Goal: Transaction & Acquisition: Purchase product/service

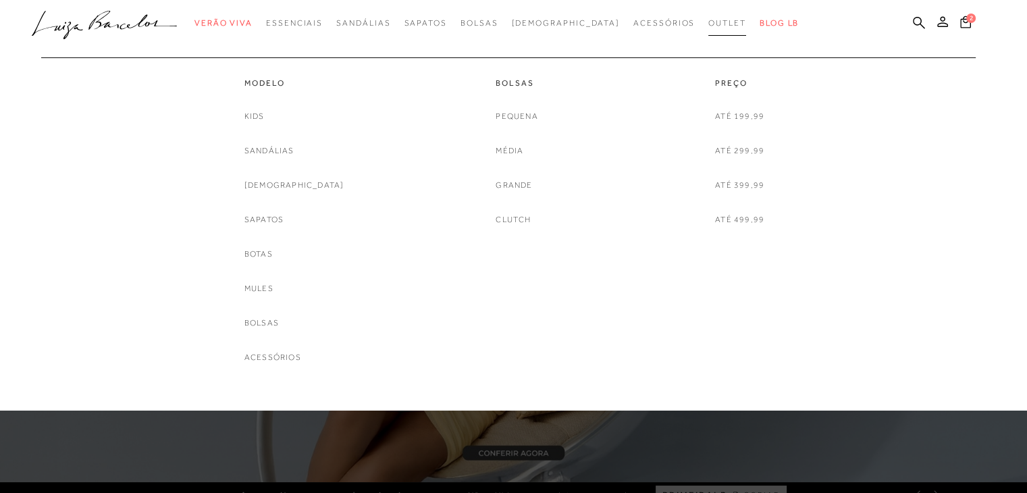
click at [708, 21] on span "Outlet" at bounding box center [727, 22] width 38 height 9
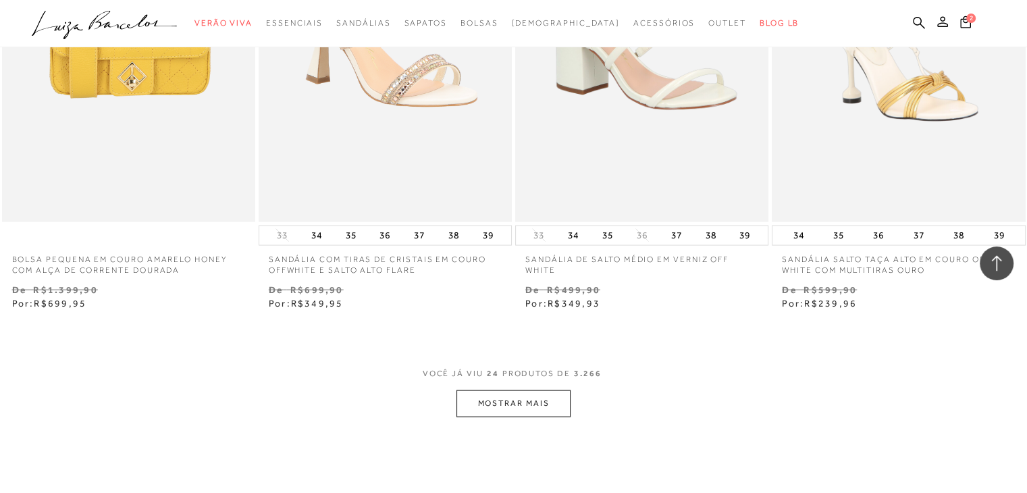
scroll to position [2865, 0]
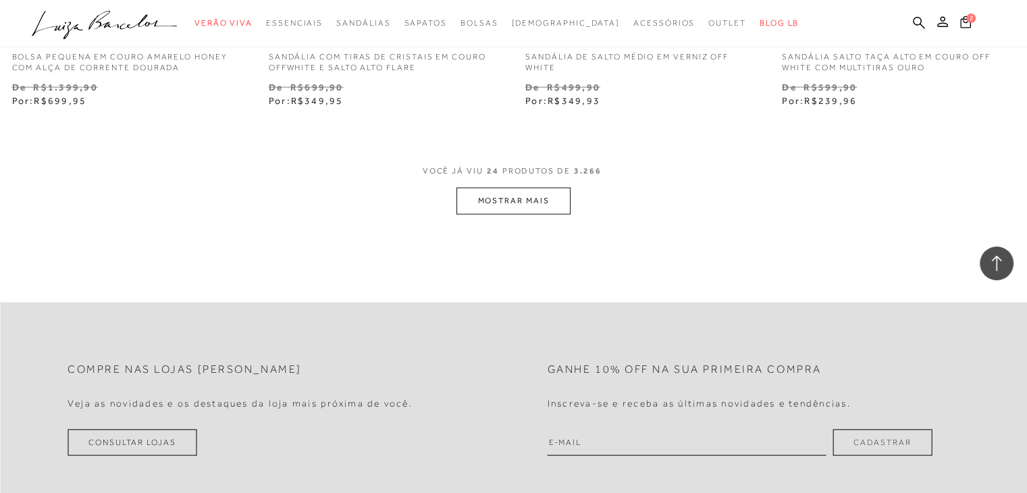
click at [514, 205] on button "MOSTRAR MAIS" at bounding box center [512, 201] width 113 height 26
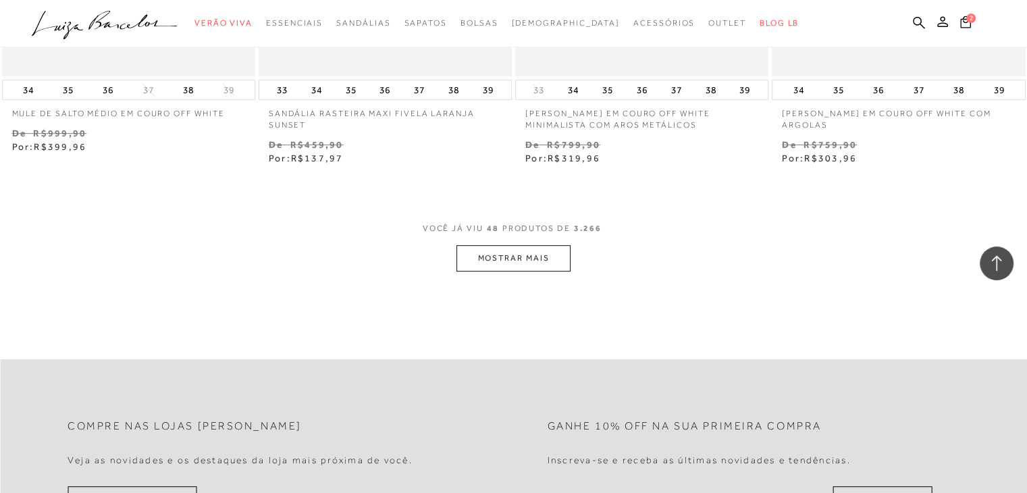
scroll to position [5767, 0]
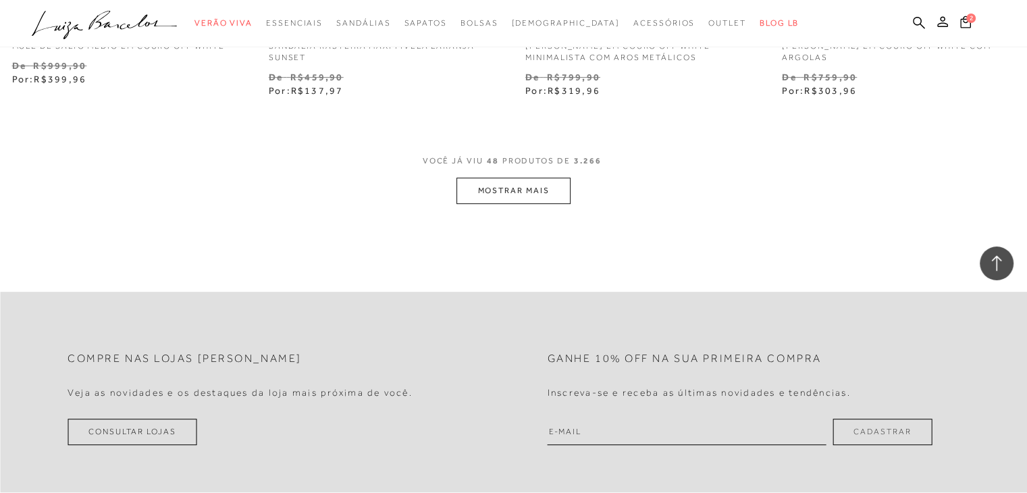
click at [529, 190] on button "MOSTRAR MAIS" at bounding box center [512, 191] width 113 height 26
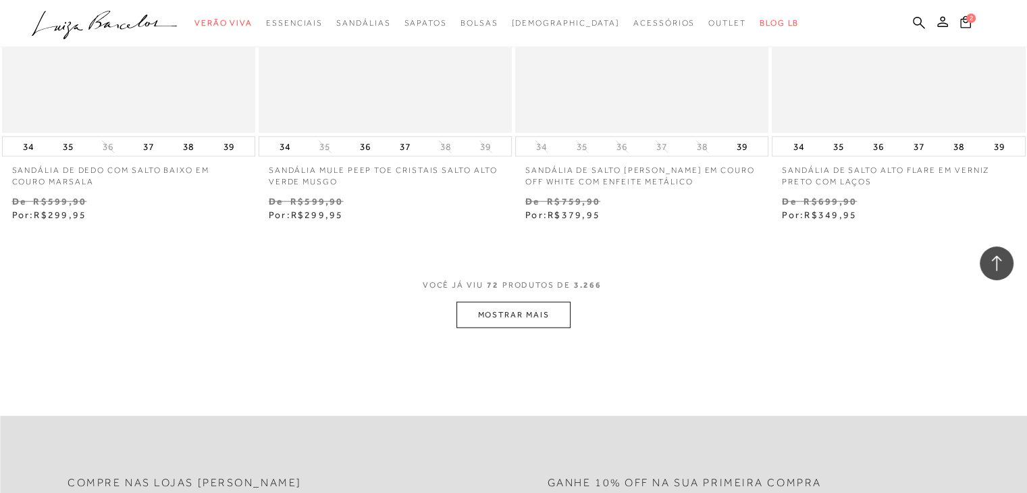
scroll to position [8738, 0]
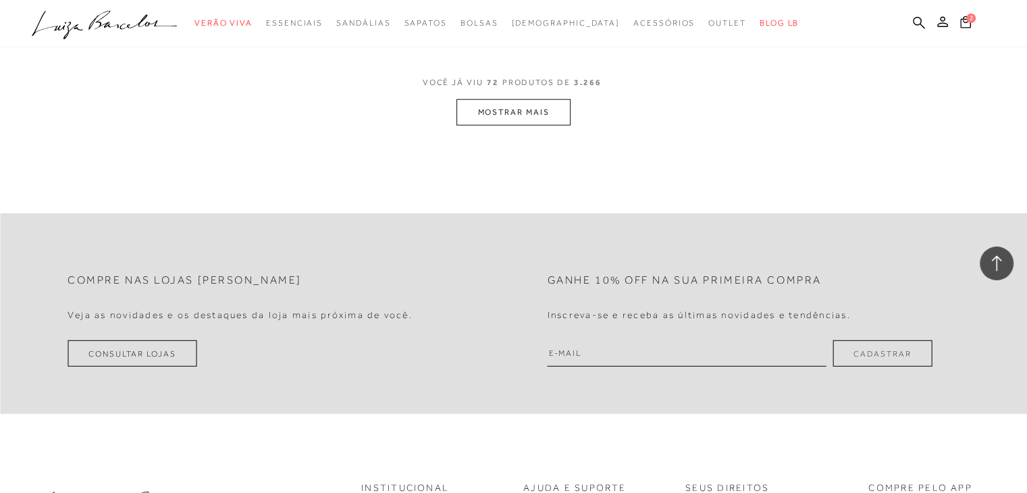
click at [505, 117] on button "MOSTRAR MAIS" at bounding box center [512, 112] width 113 height 26
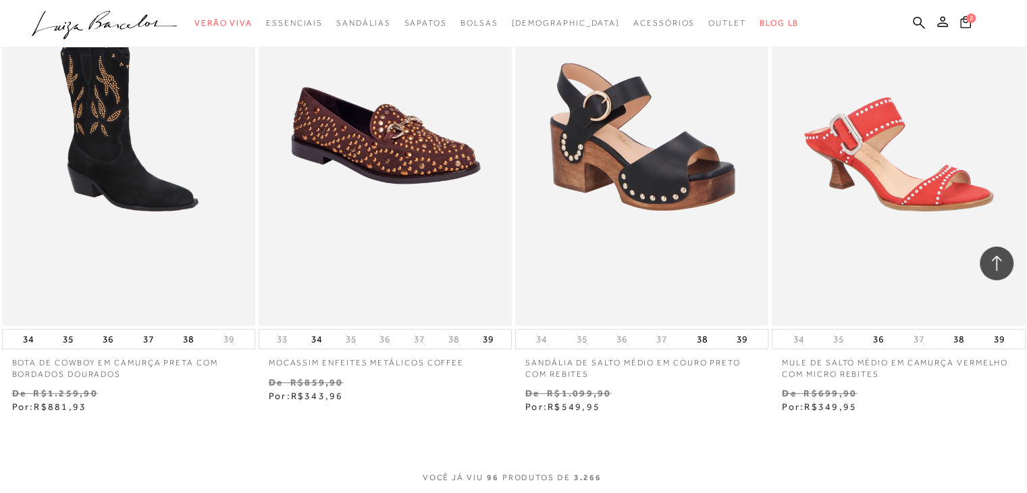
scroll to position [11370, 0]
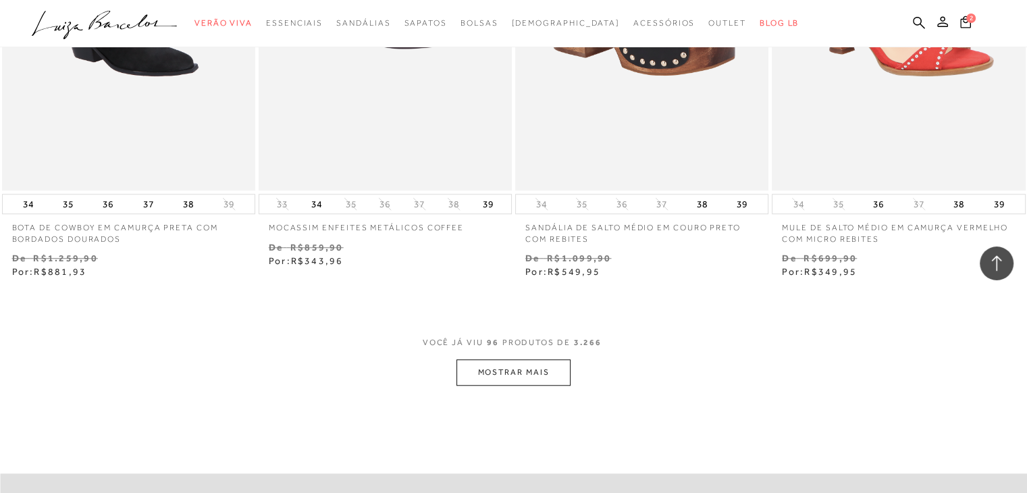
click at [543, 368] on button "MOSTRAR MAIS" at bounding box center [512, 372] width 113 height 26
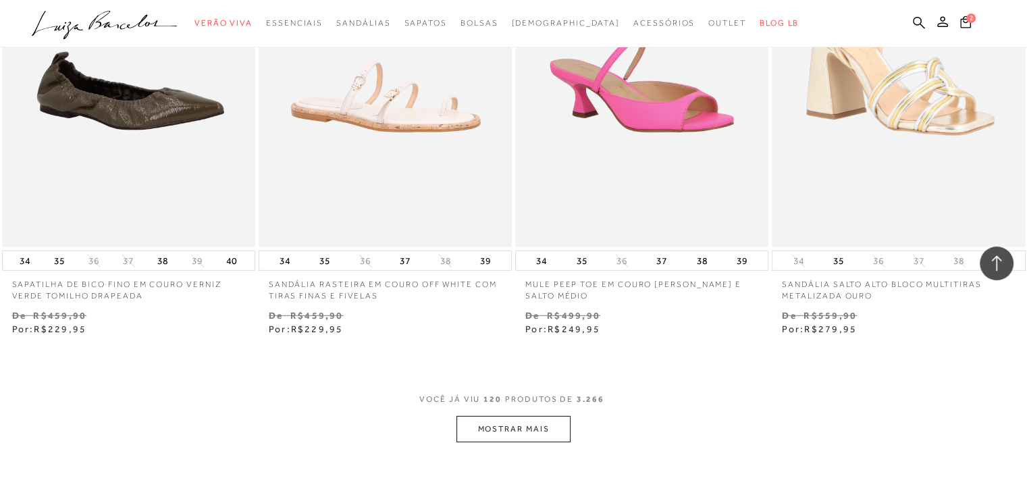
scroll to position [14340, 0]
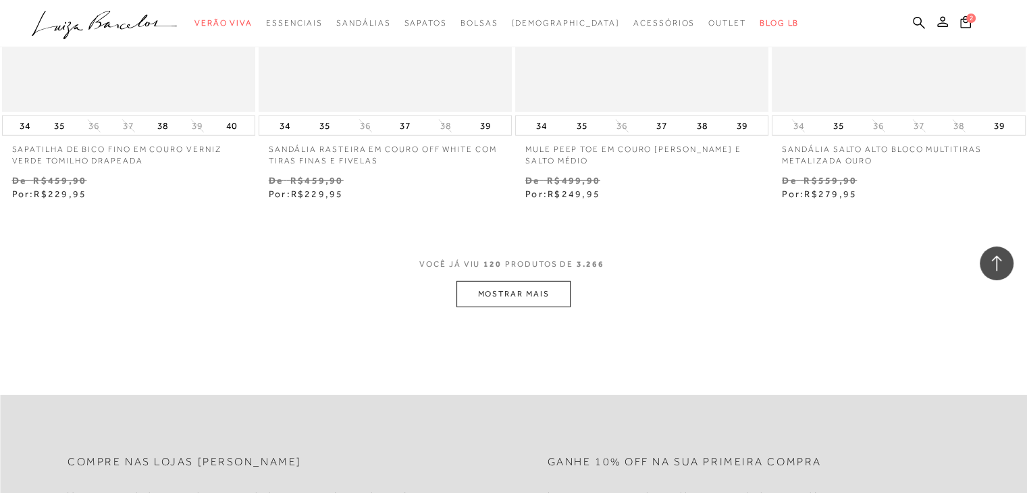
click at [535, 290] on button "MOSTRAR MAIS" at bounding box center [512, 294] width 113 height 26
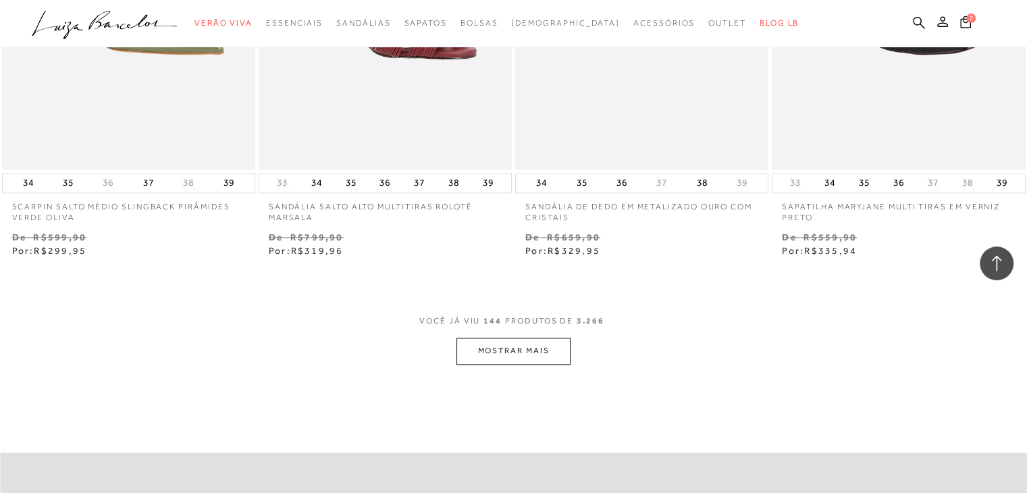
scroll to position [17243, 0]
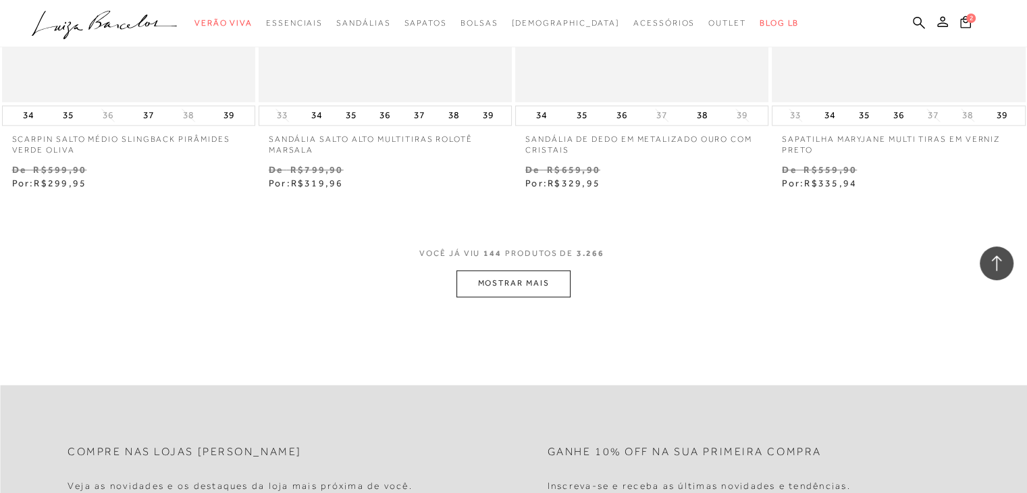
click at [480, 277] on button "MOSTRAR MAIS" at bounding box center [512, 283] width 113 height 26
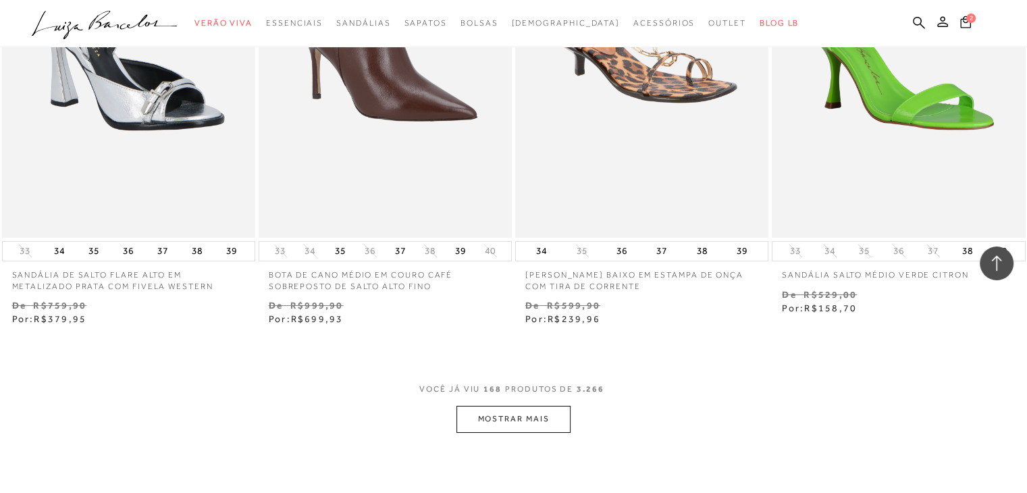
scroll to position [20078, 0]
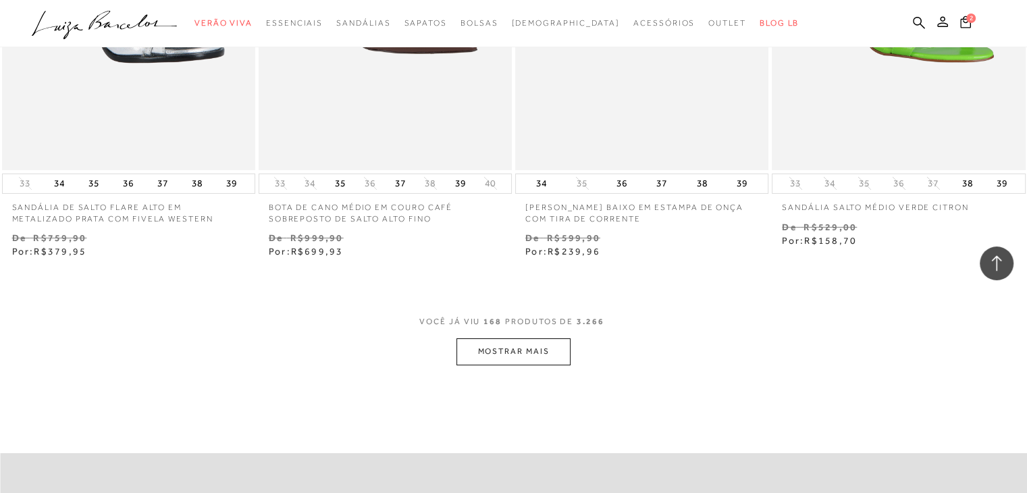
click at [508, 338] on button "MOSTRAR MAIS" at bounding box center [512, 351] width 113 height 26
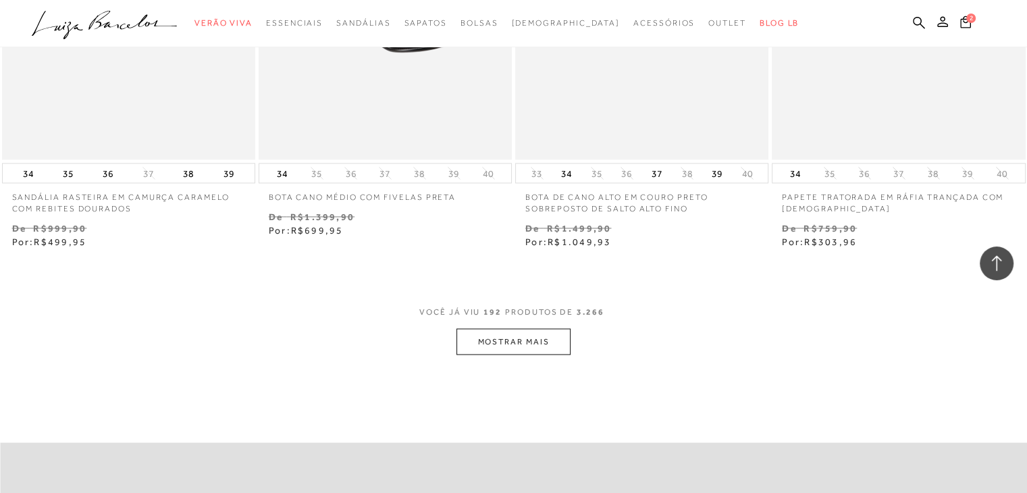
scroll to position [23183, 0]
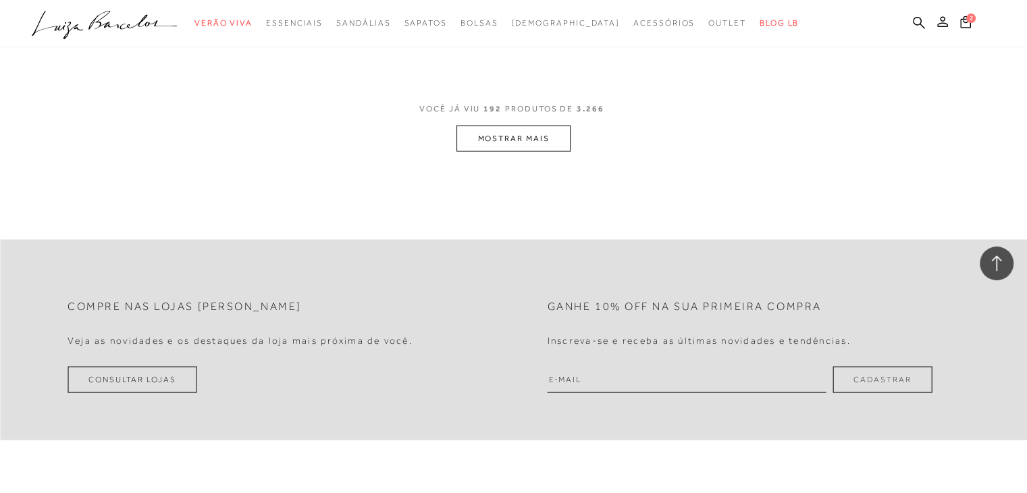
click at [489, 126] on button "MOSTRAR MAIS" at bounding box center [512, 139] width 113 height 26
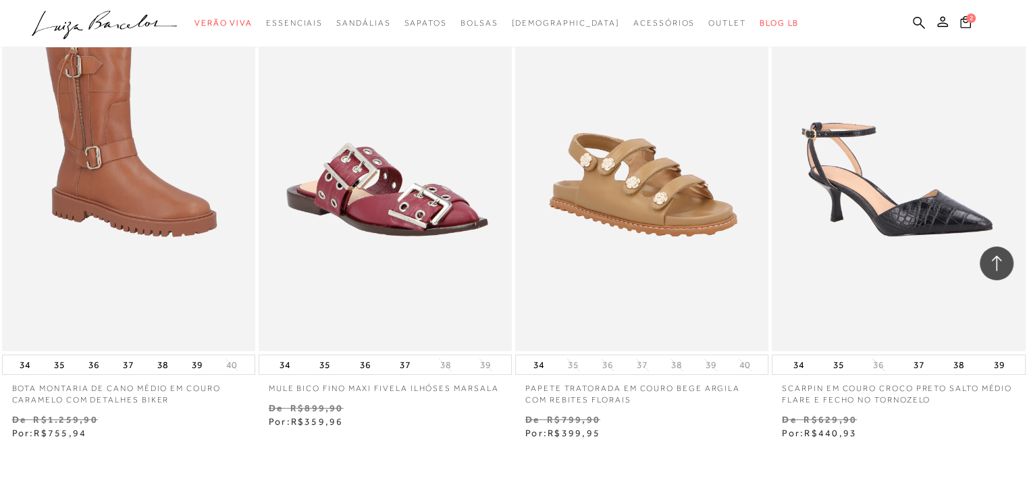
scroll to position [25816, 0]
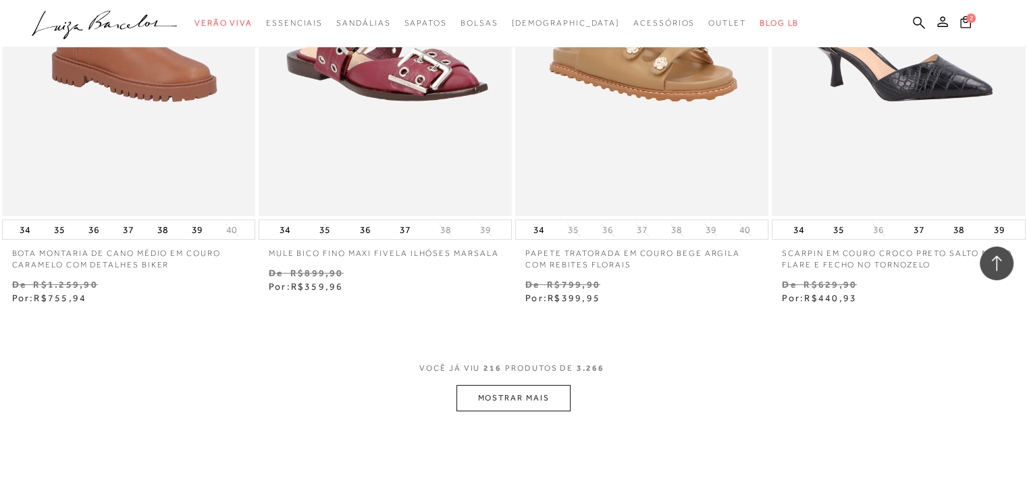
click at [525, 390] on button "MOSTRAR MAIS" at bounding box center [512, 398] width 113 height 26
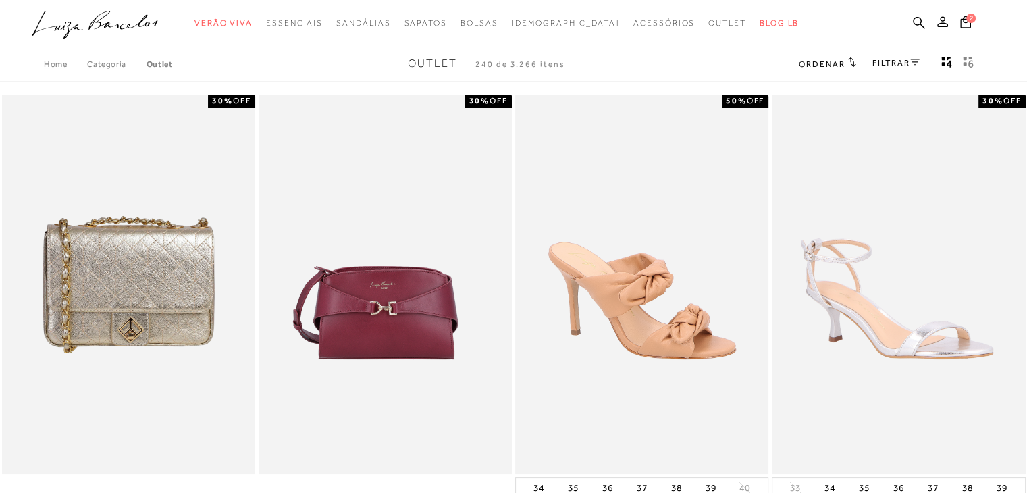
click at [907, 68] on div "FILTRAR" at bounding box center [895, 64] width 47 height 18
click at [896, 65] on link "FILTRAR" at bounding box center [895, 62] width 47 height 9
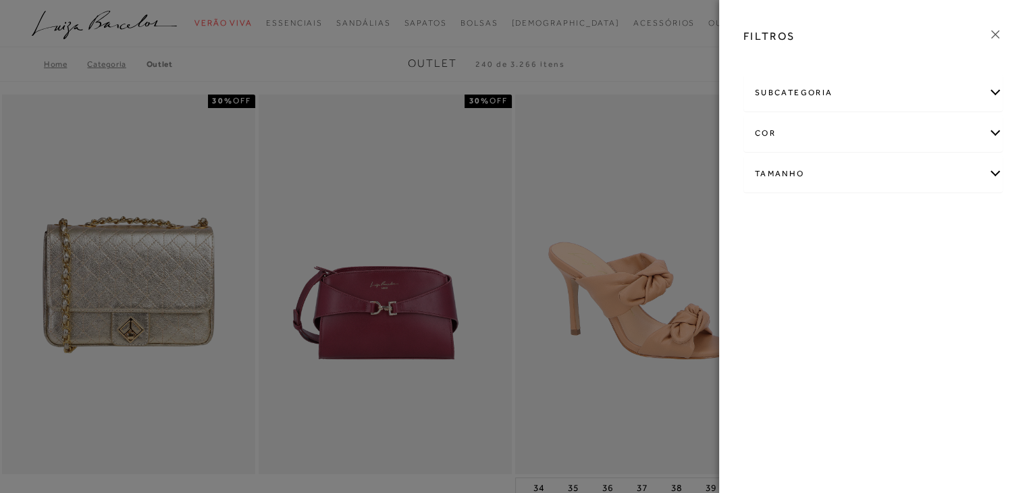
click at [800, 93] on div "subcategoria" at bounding box center [873, 93] width 258 height 36
click at [572, 60] on div at bounding box center [513, 246] width 1027 height 493
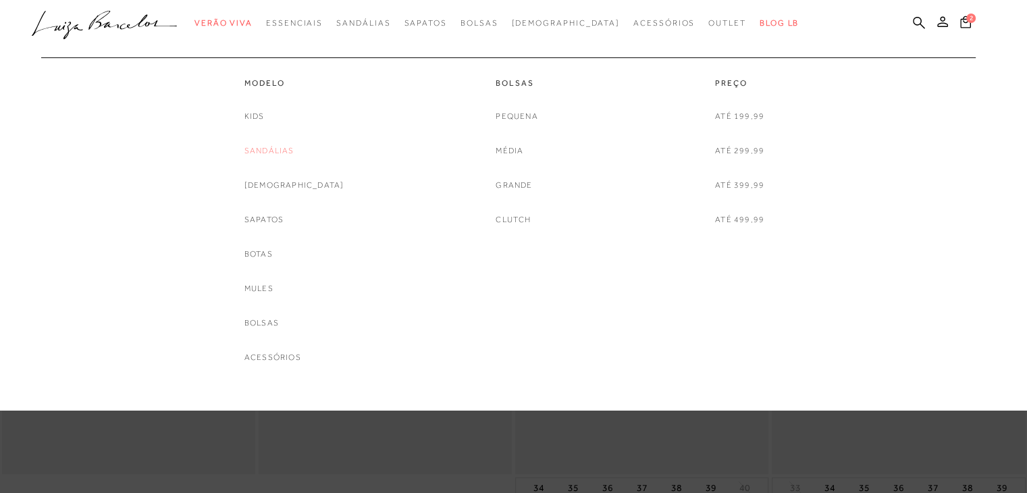
click at [279, 149] on link "Sandálias" at bounding box center [269, 151] width 50 height 14
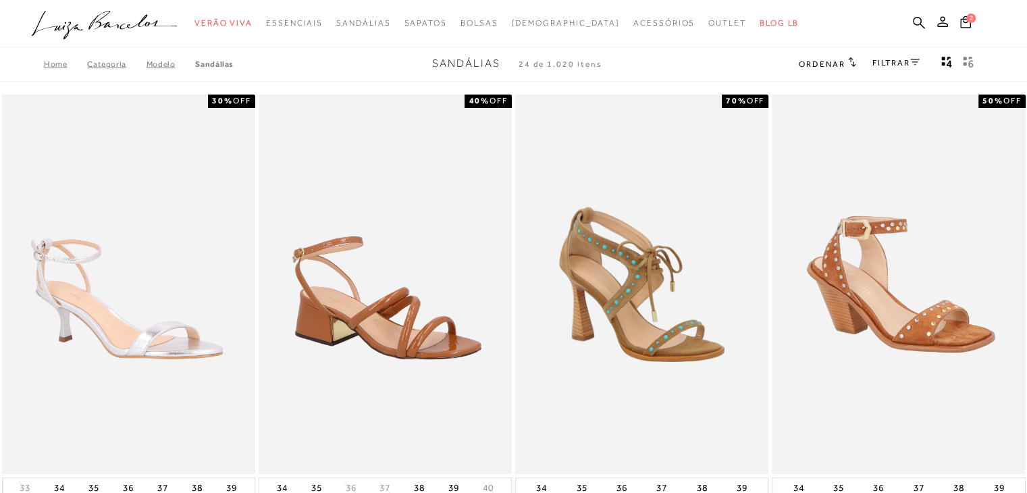
click at [967, 62] on icon "gridText6Desc" at bounding box center [968, 62] width 11 height 12
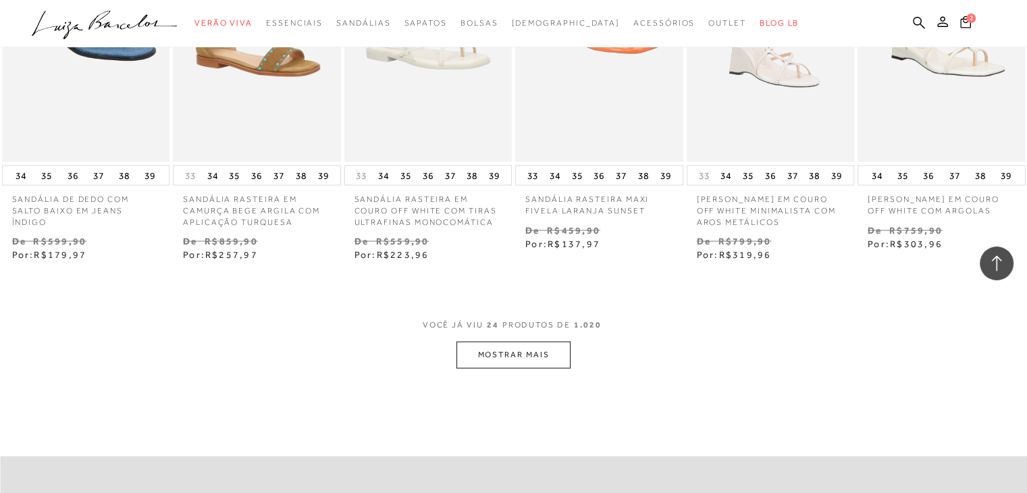
scroll to position [2775, 0]
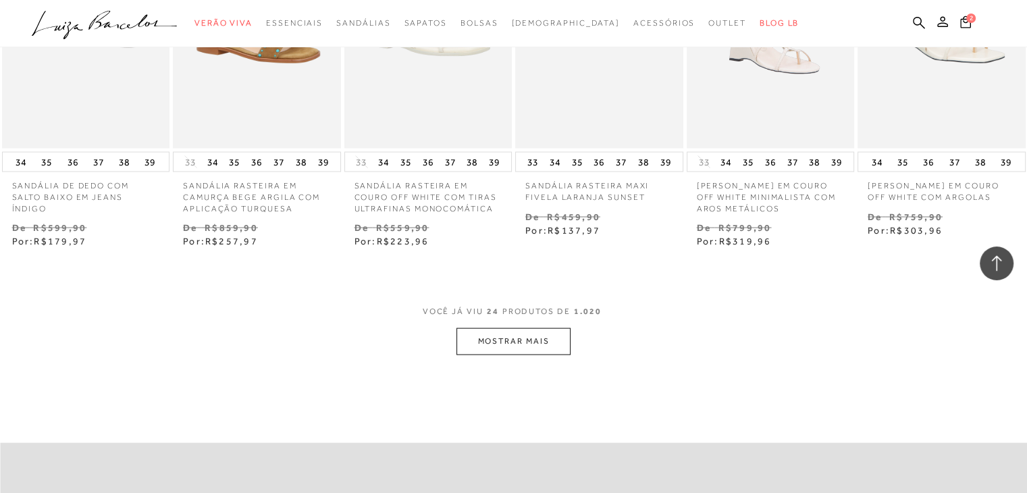
click at [509, 354] on button "MOSTRAR MAIS" at bounding box center [512, 341] width 113 height 26
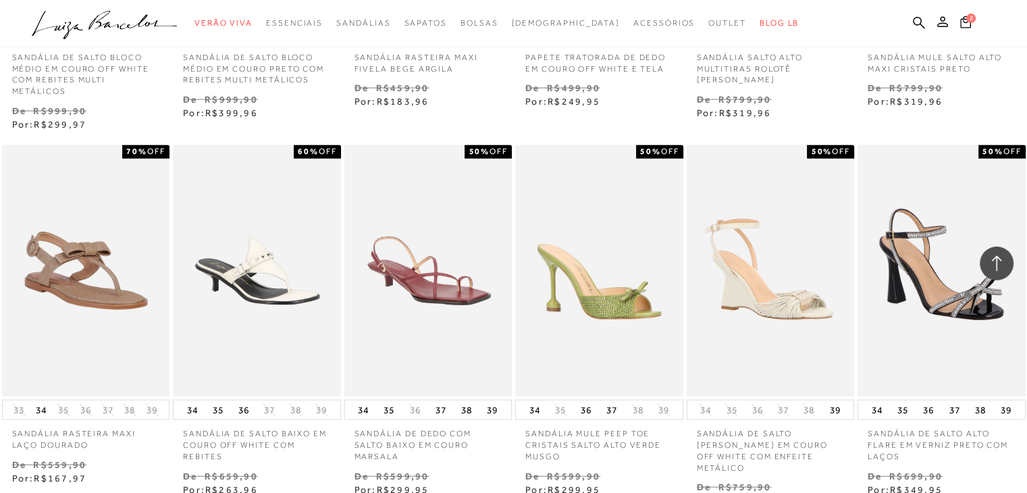
scroll to position [3341, 0]
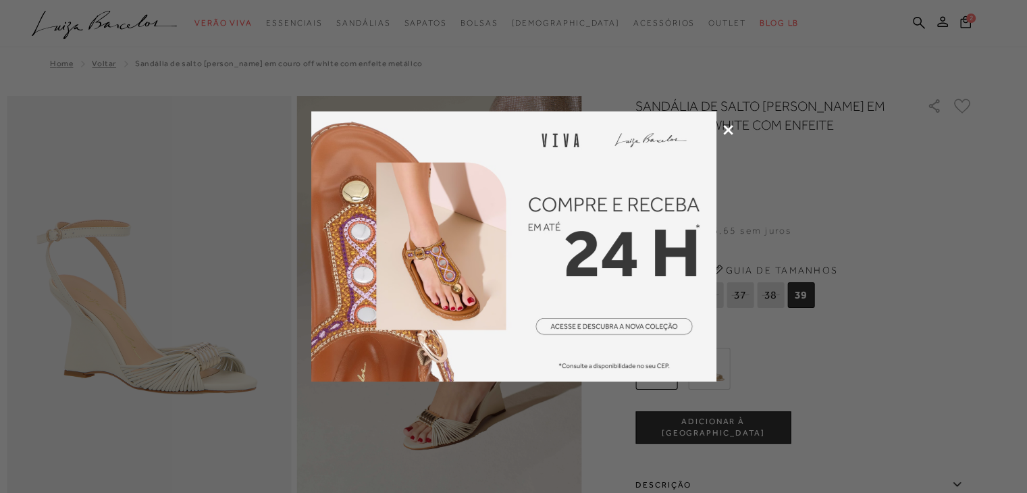
click at [723, 126] on icon at bounding box center [728, 130] width 10 height 10
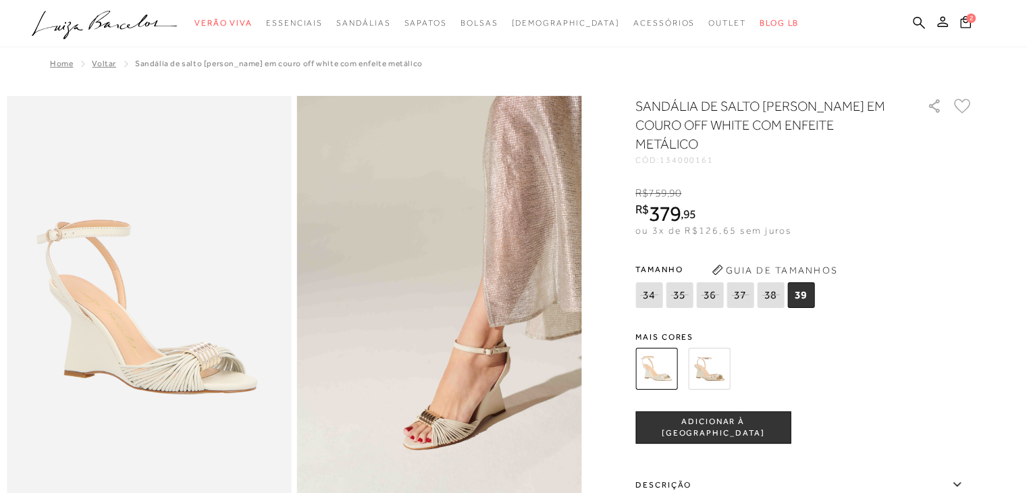
click at [711, 349] on img at bounding box center [709, 369] width 42 height 42
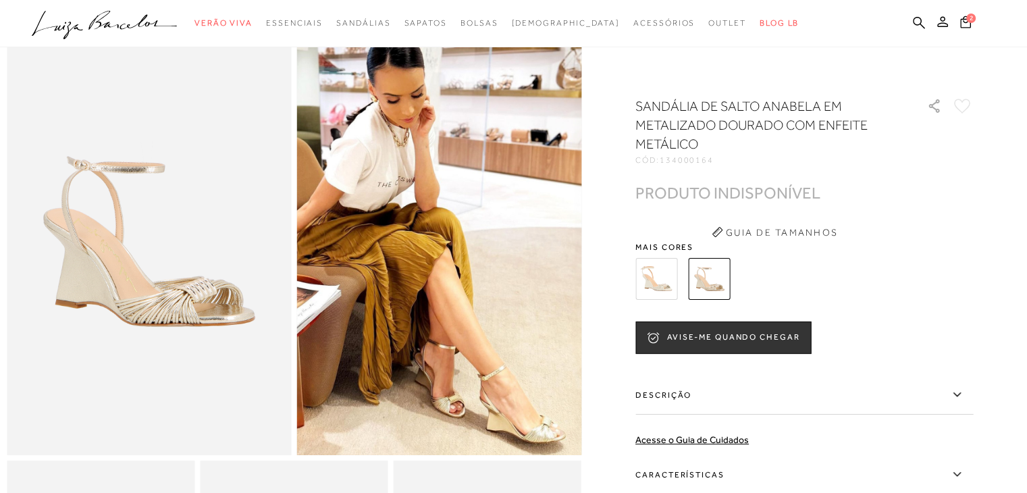
scroll to position [135, 0]
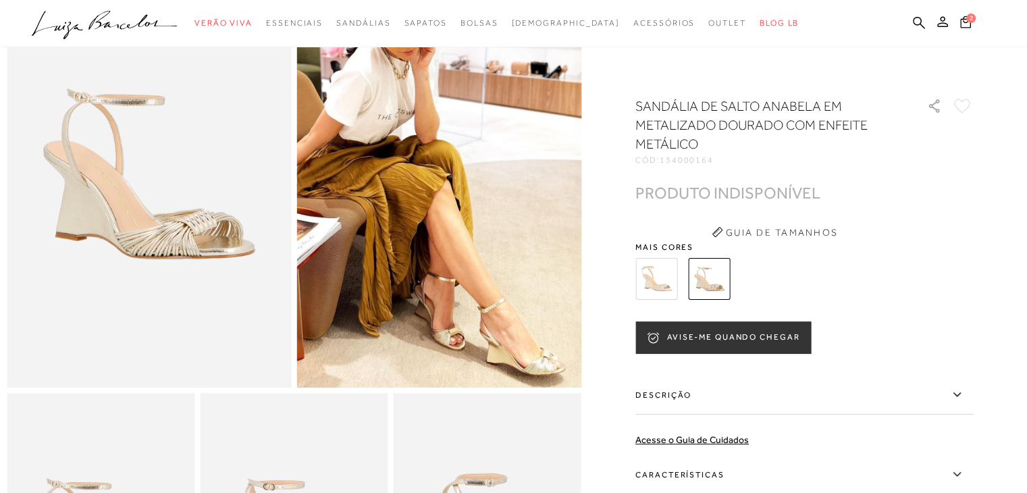
click at [745, 333] on button "AVISE-ME QUANDO CHEGAR" at bounding box center [723, 337] width 176 height 32
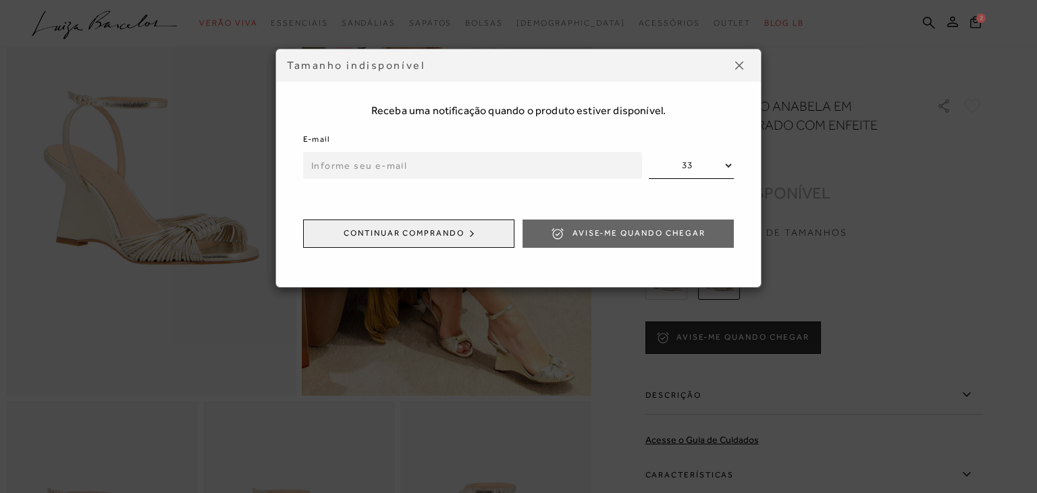
click at [454, 165] on input "email" at bounding box center [472, 165] width 339 height 27
type input "livilasuzane@gmail.com"
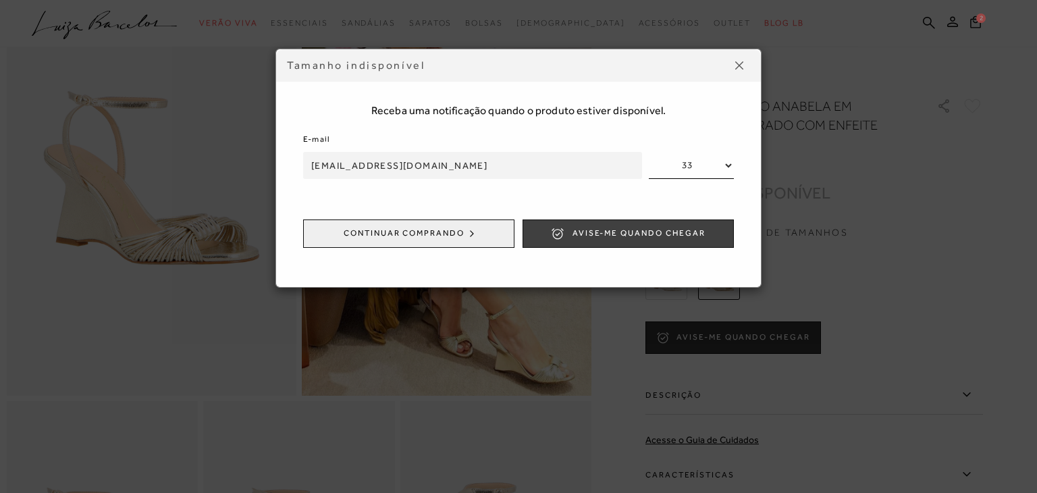
click at [593, 233] on span "Avise-me quando chegar" at bounding box center [638, 232] width 133 height 11
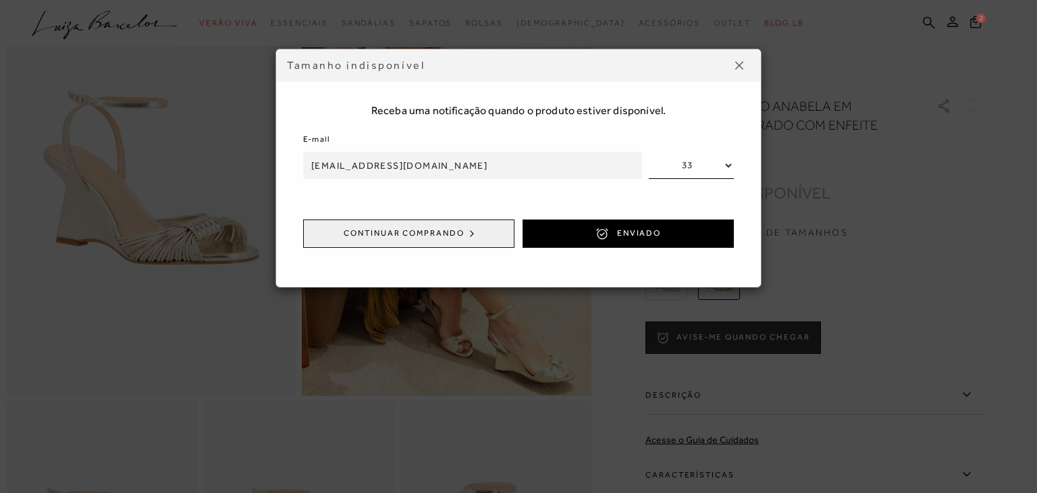
click at [705, 161] on select "33 34 35 36 37 38 39" at bounding box center [691, 165] width 85 height 27
select select
click at [649, 152] on select "33 34 35 36 37 38 39" at bounding box center [691, 165] width 85 height 27
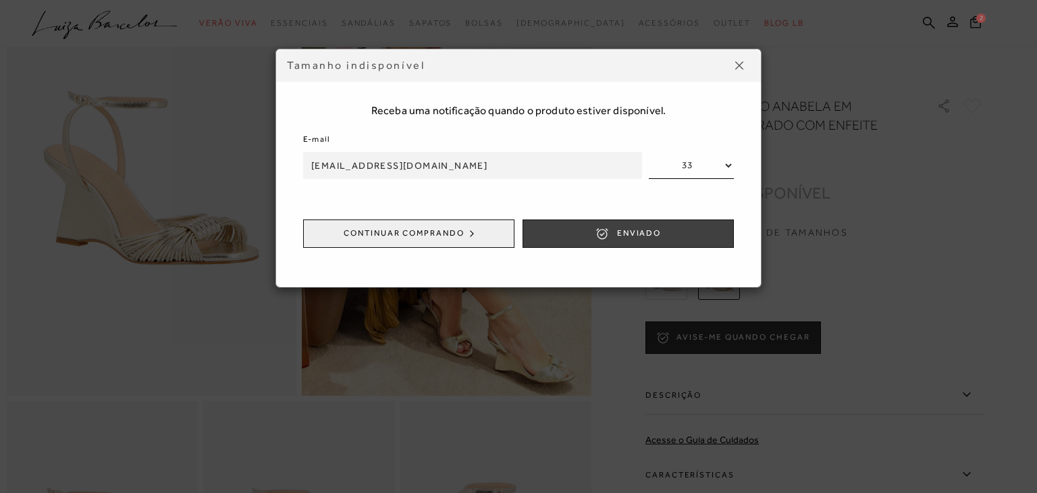
click at [680, 236] on button "ENVIADO" at bounding box center [627, 233] width 211 height 28
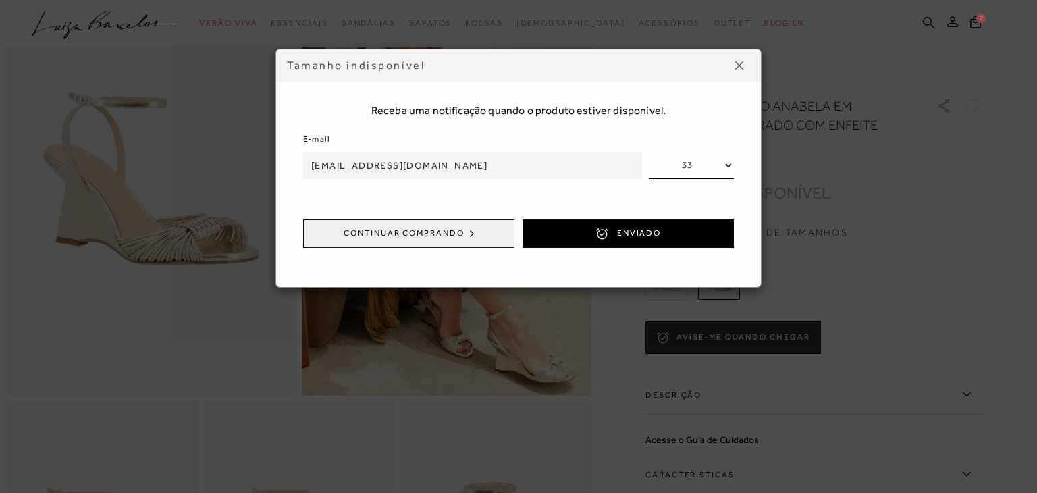
click at [486, 165] on input "livilasuzane@gmail.com" at bounding box center [472, 165] width 339 height 27
drag, startPoint x: 440, startPoint y: 241, endPoint x: 682, endPoint y: 170, distance: 252.5
click at [679, 173] on form "E-mail livilasuzane@gmail.com 33 34 35 36 37 38 39 Continuar comprando ENVIADO" at bounding box center [518, 196] width 431 height 128
click at [702, 168] on select "33 34 35 36 37 38 39" at bounding box center [691, 165] width 85 height 27
click at [742, 66] on img at bounding box center [739, 65] width 8 height 8
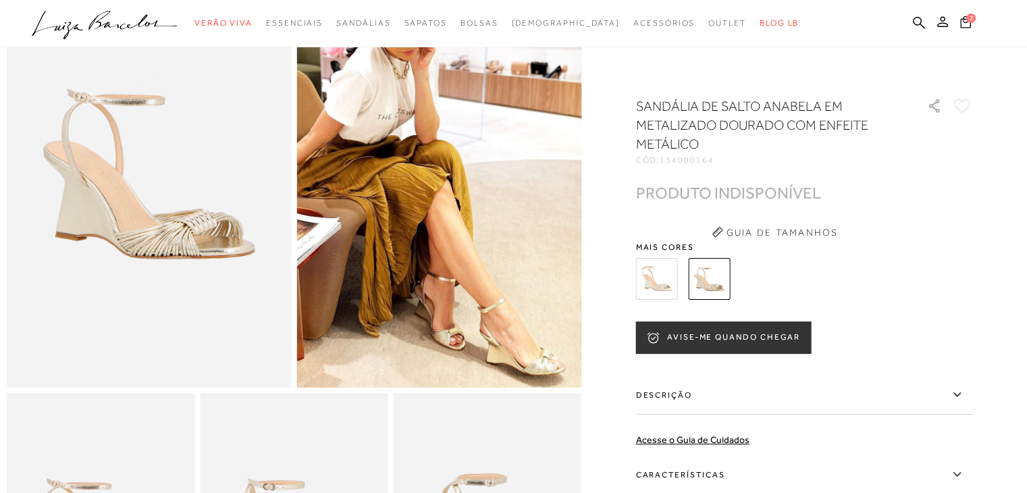
click at [729, 343] on button "AVISE-ME QUANDO CHEGAR" at bounding box center [723, 337] width 176 height 32
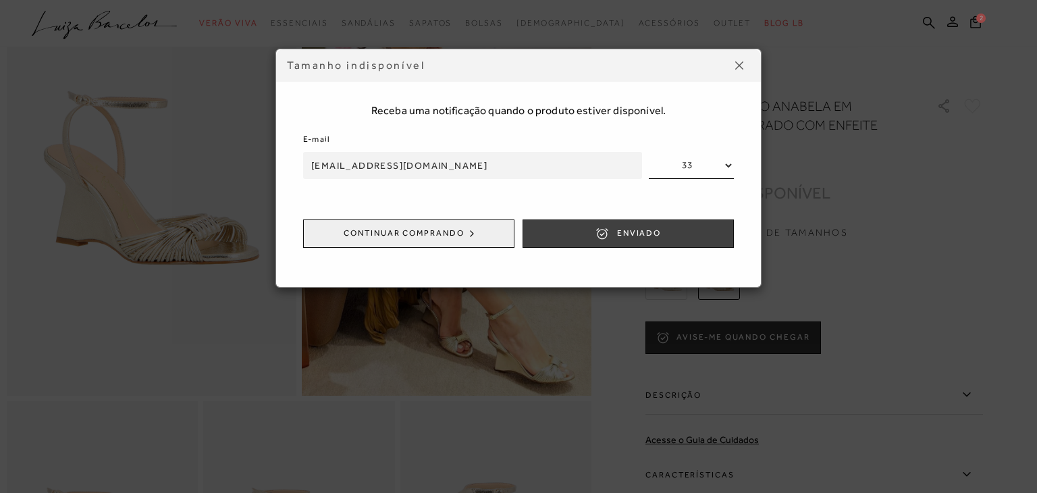
click at [672, 227] on button "ENVIADO" at bounding box center [627, 233] width 211 height 28
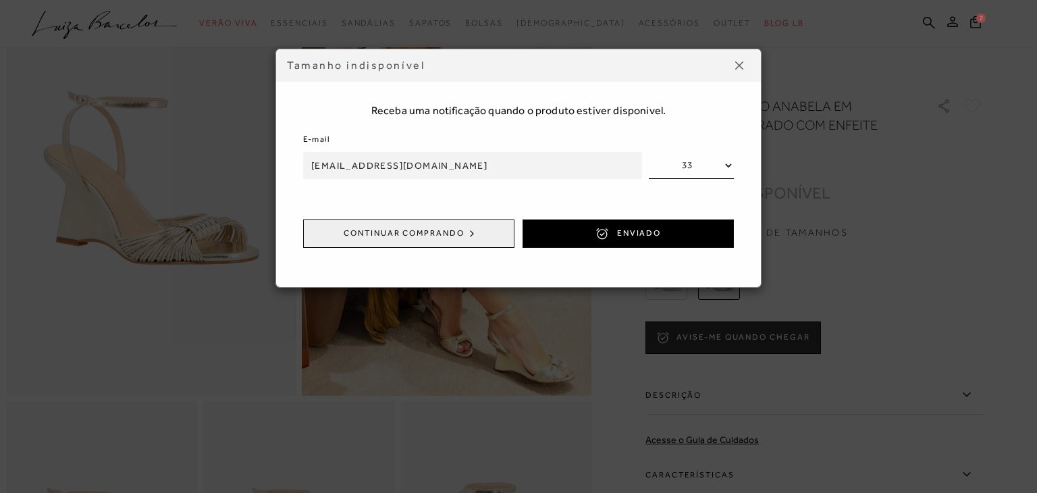
click at [736, 59] on button at bounding box center [739, 66] width 22 height 22
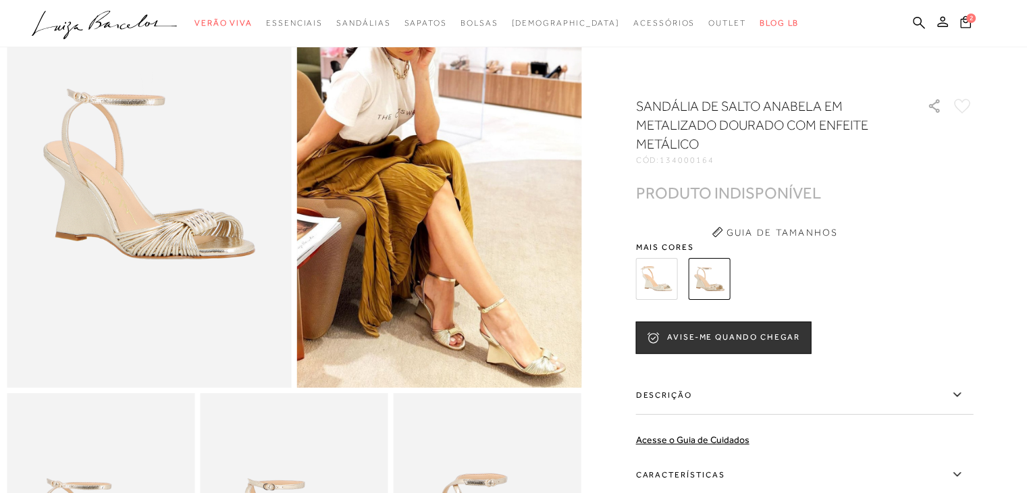
click at [923, 324] on div "AVISE-ME QUANDO CHEGAR" at bounding box center [804, 337] width 338 height 32
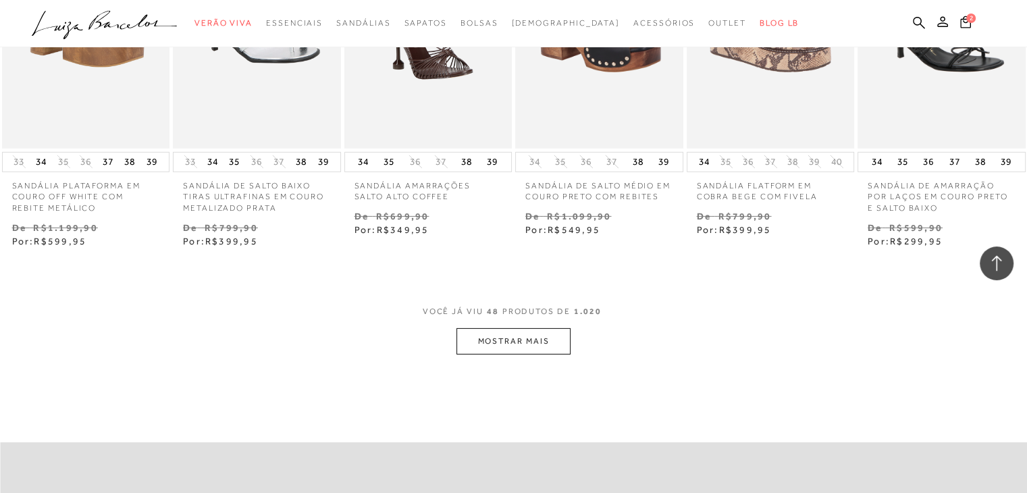
scroll to position [4270, 0]
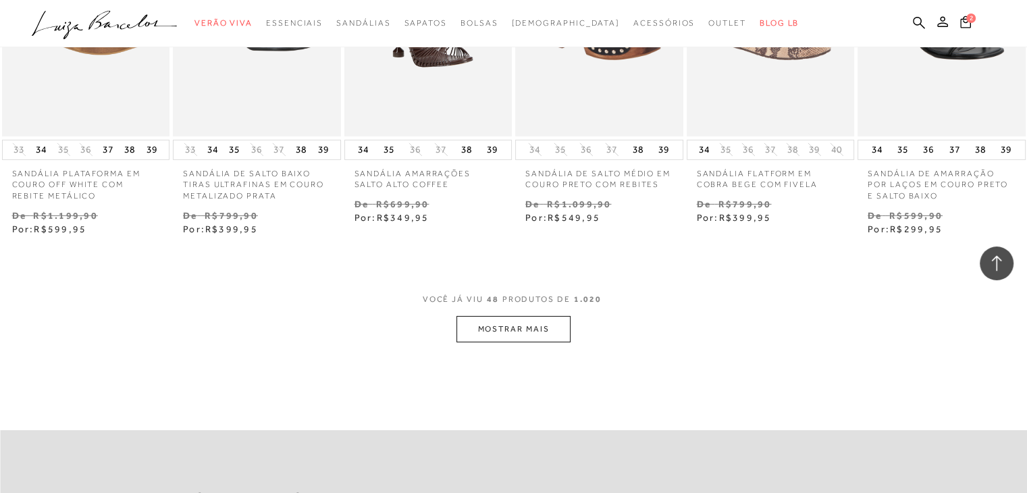
click at [529, 342] on button "MOSTRAR MAIS" at bounding box center [512, 329] width 113 height 26
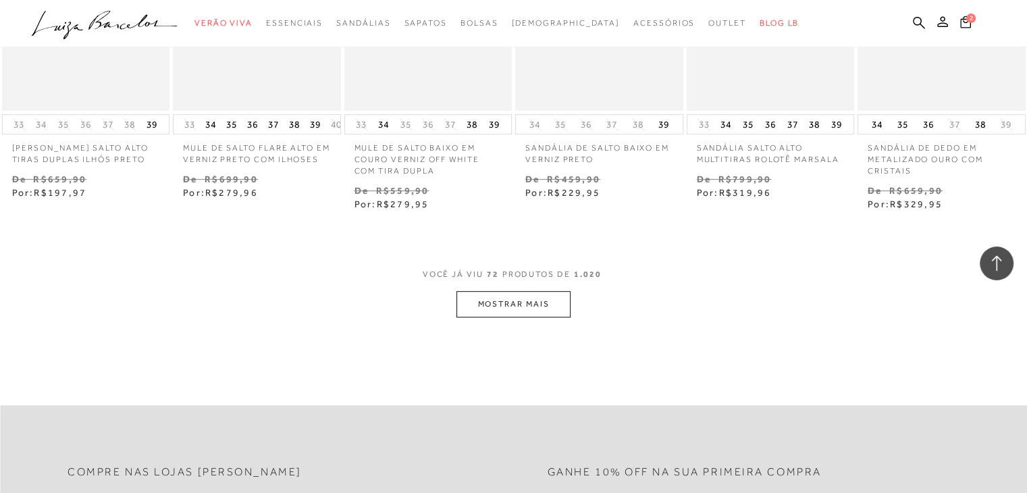
scroll to position [5890, 0]
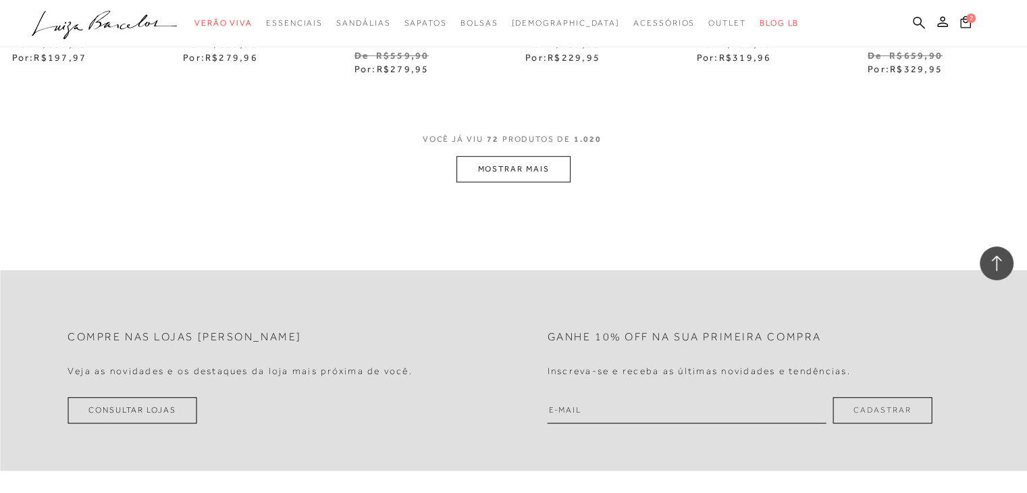
click at [532, 182] on button "MOSTRAR MAIS" at bounding box center [512, 169] width 113 height 26
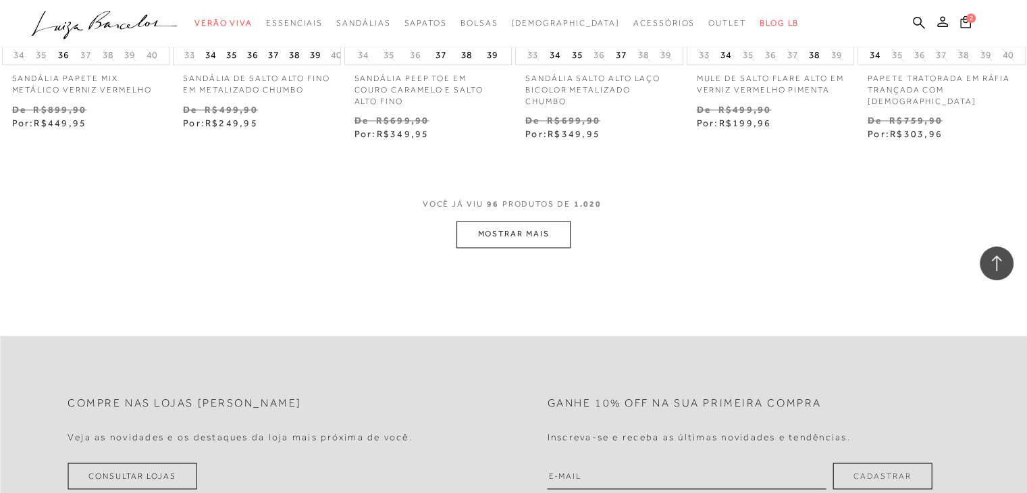
scroll to position [7375, 0]
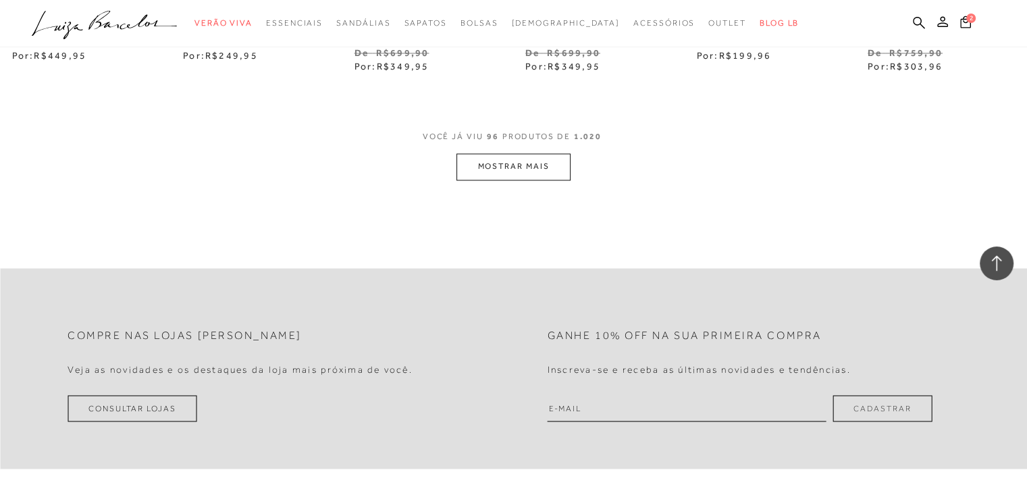
click at [518, 180] on button "MOSTRAR MAIS" at bounding box center [512, 166] width 113 height 26
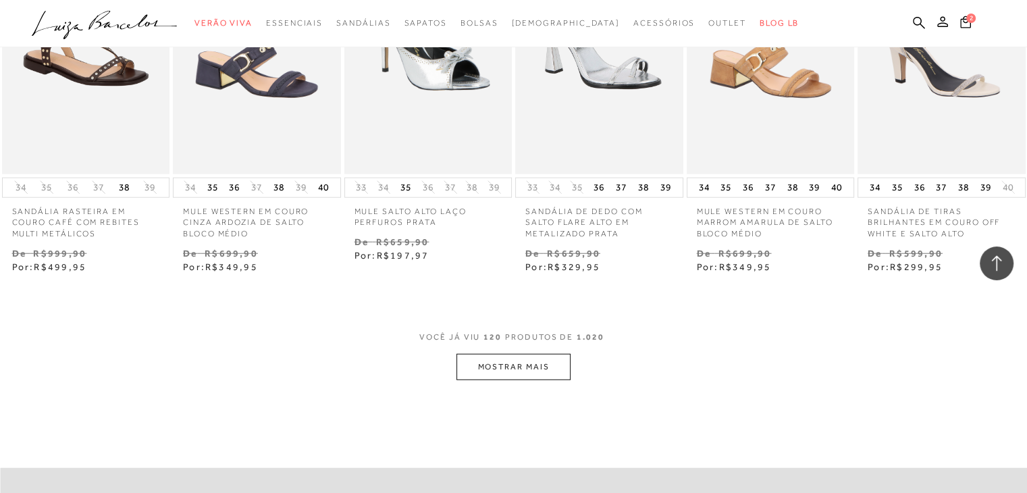
scroll to position [8793, 0]
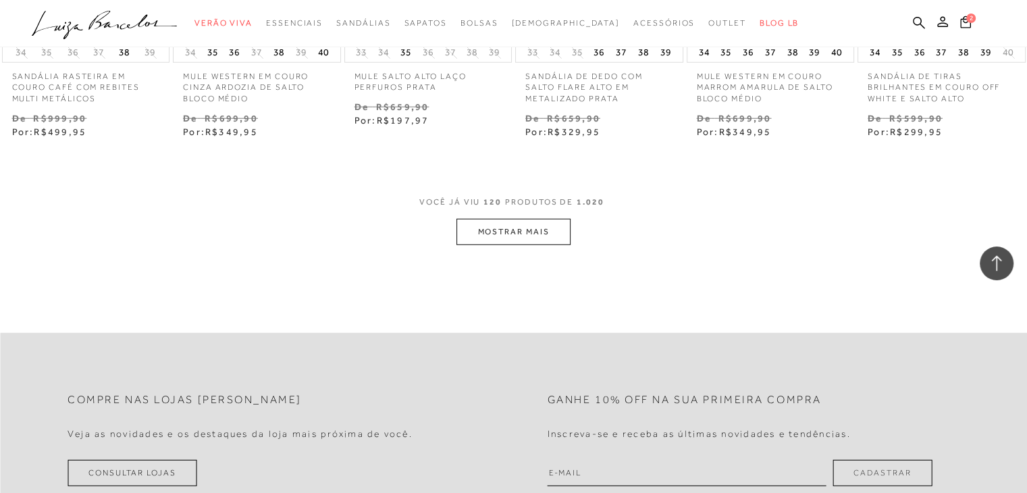
click at [529, 244] on button "MOSTRAR MAIS" at bounding box center [512, 232] width 113 height 26
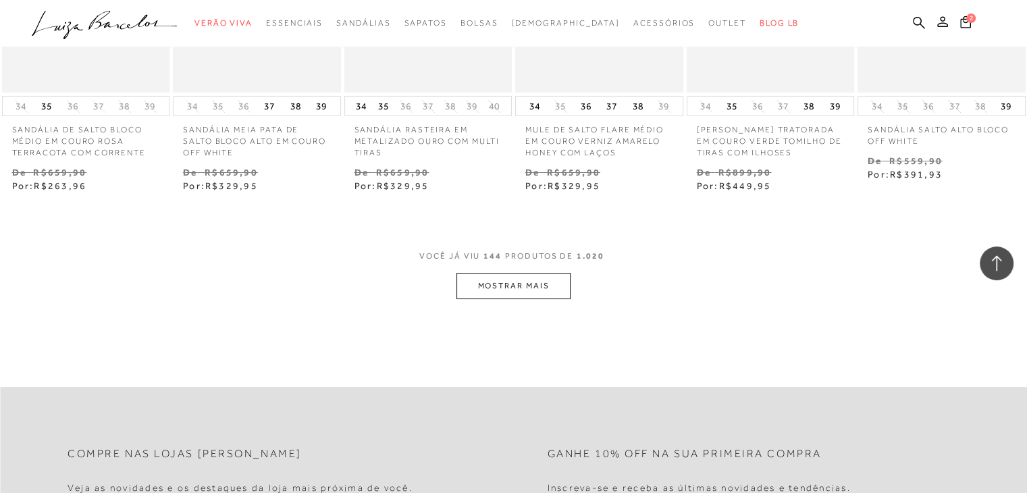
scroll to position [10278, 0]
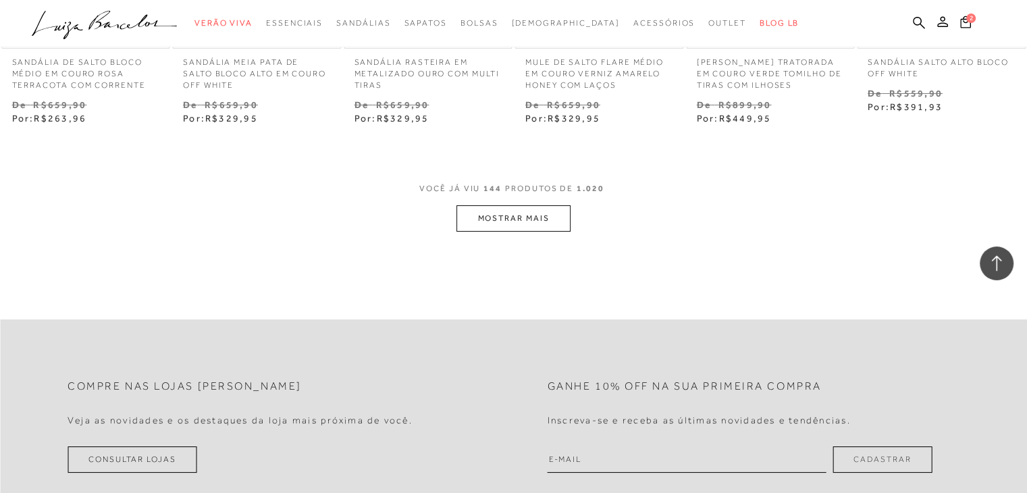
click at [532, 215] on button "MOSTRAR MAIS" at bounding box center [512, 218] width 113 height 26
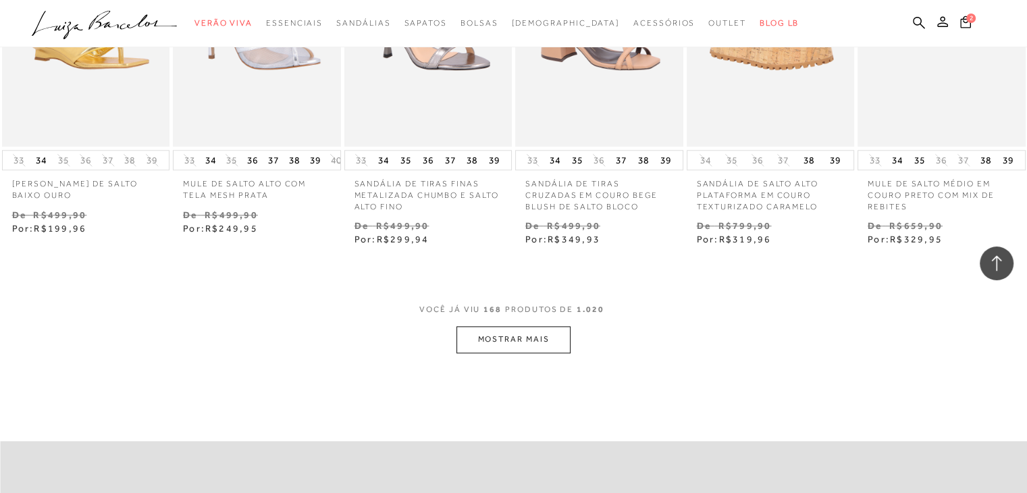
scroll to position [11696, 0]
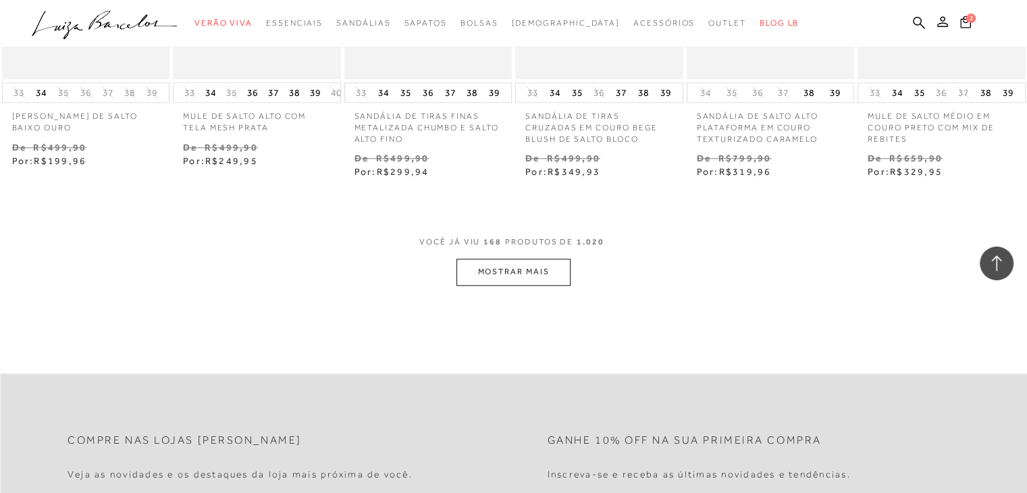
click at [519, 259] on button "MOSTRAR MAIS" at bounding box center [512, 272] width 113 height 26
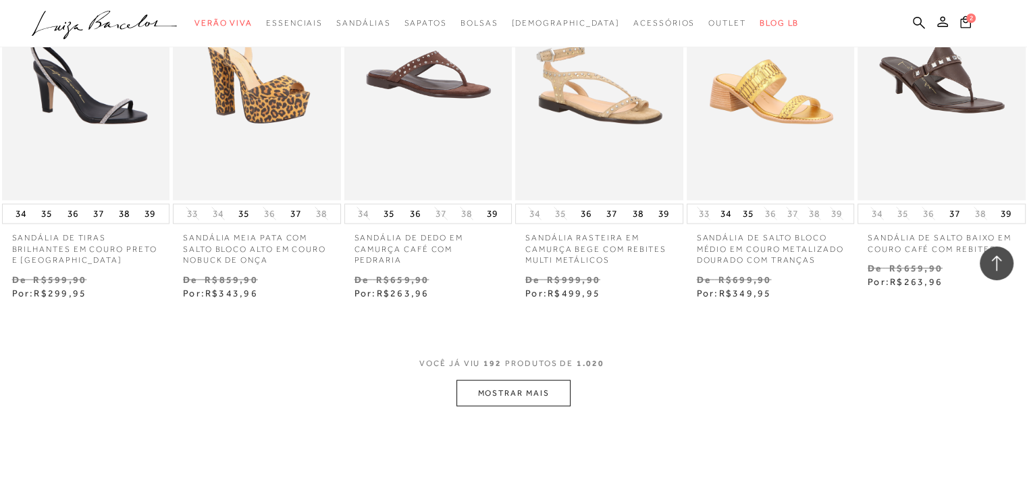
scroll to position [13181, 0]
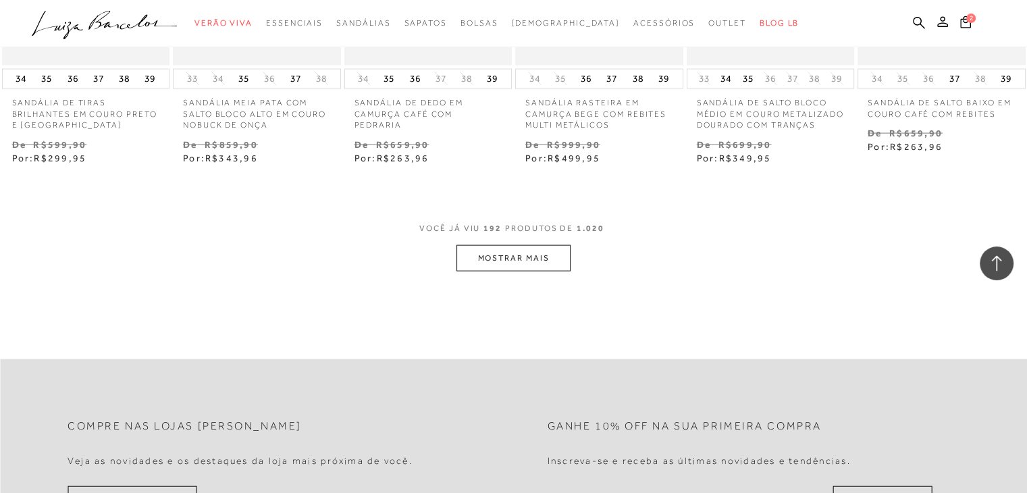
click at [497, 271] on button "MOSTRAR MAIS" at bounding box center [512, 258] width 113 height 26
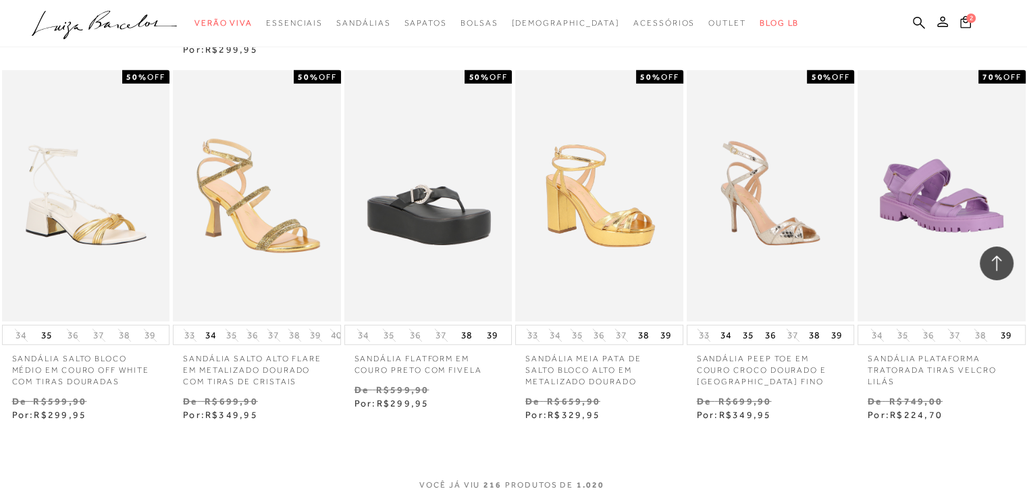
scroll to position [14463, 0]
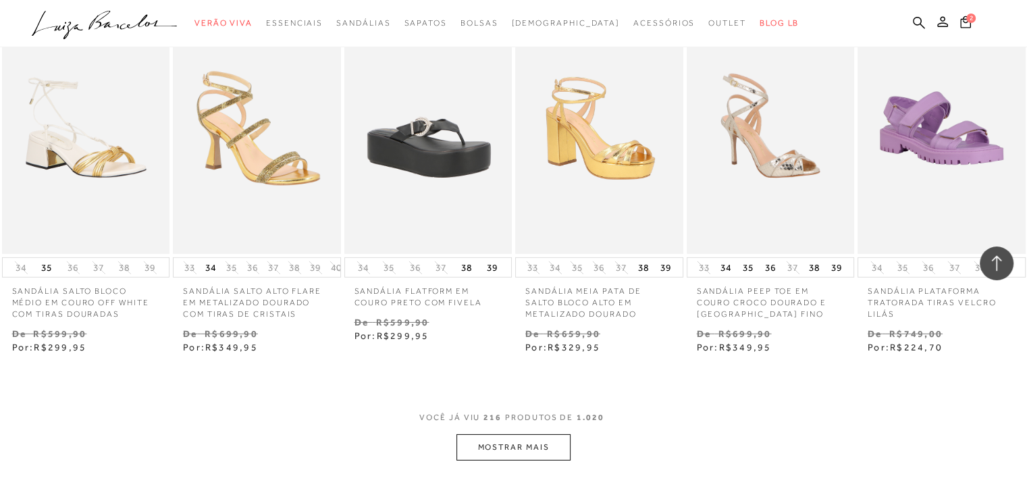
click at [537, 450] on button "MOSTRAR MAIS" at bounding box center [512, 447] width 113 height 26
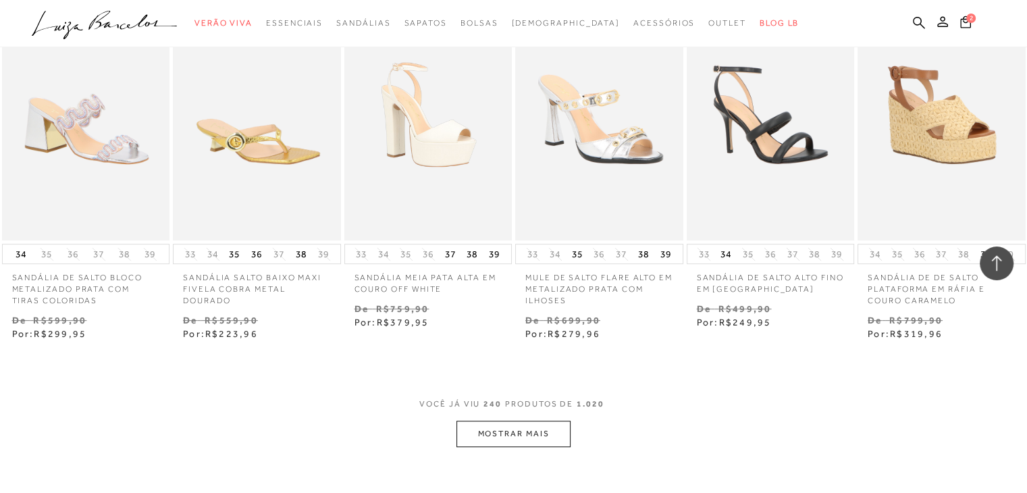
scroll to position [16016, 0]
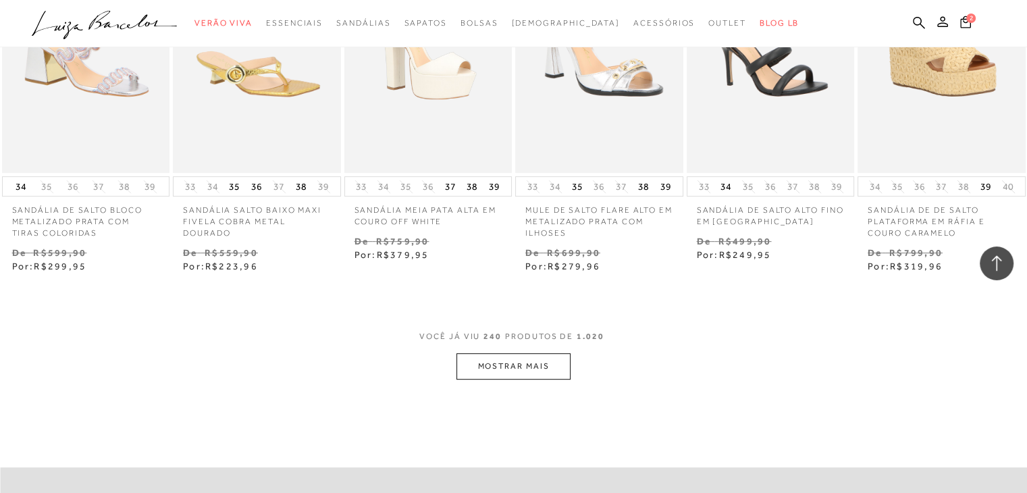
click at [525, 360] on button "MOSTRAR MAIS" at bounding box center [512, 366] width 113 height 26
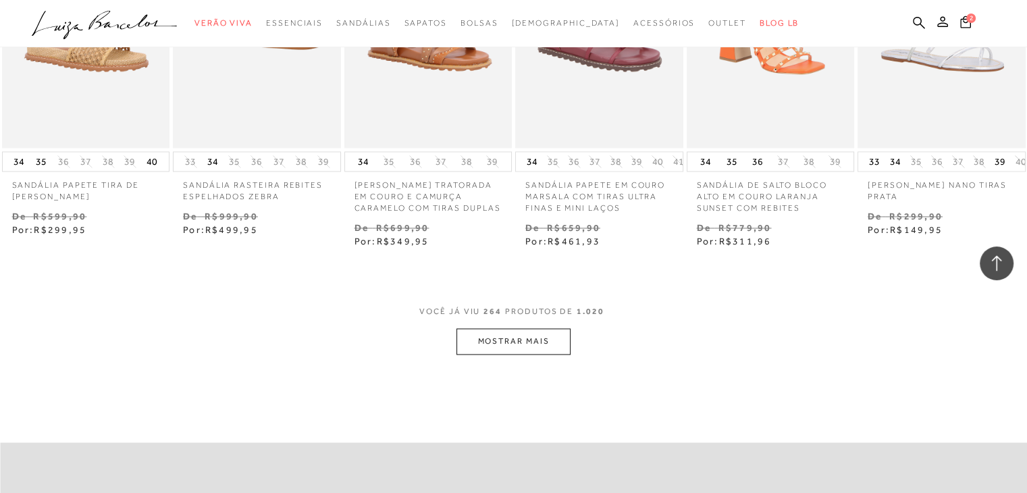
scroll to position [17636, 0]
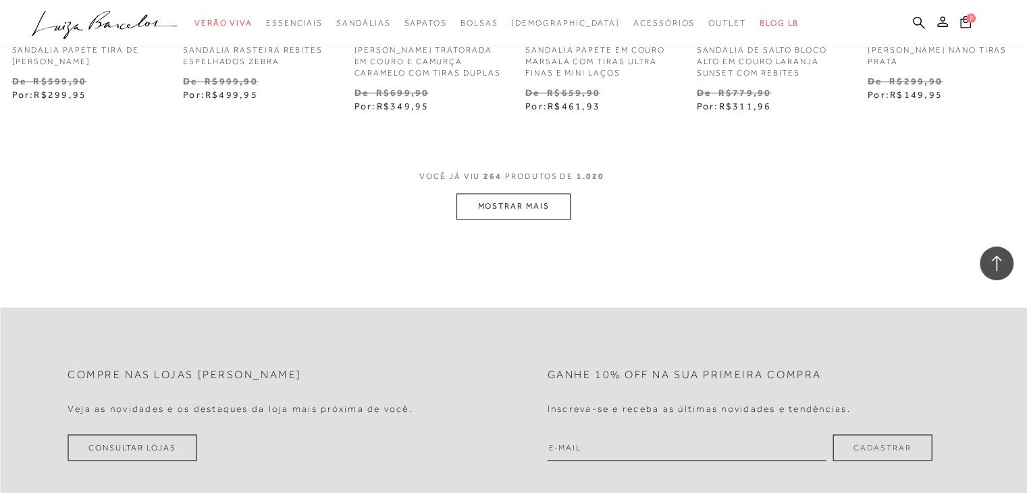
click at [517, 210] on button "MOSTRAR MAIS" at bounding box center [512, 206] width 113 height 26
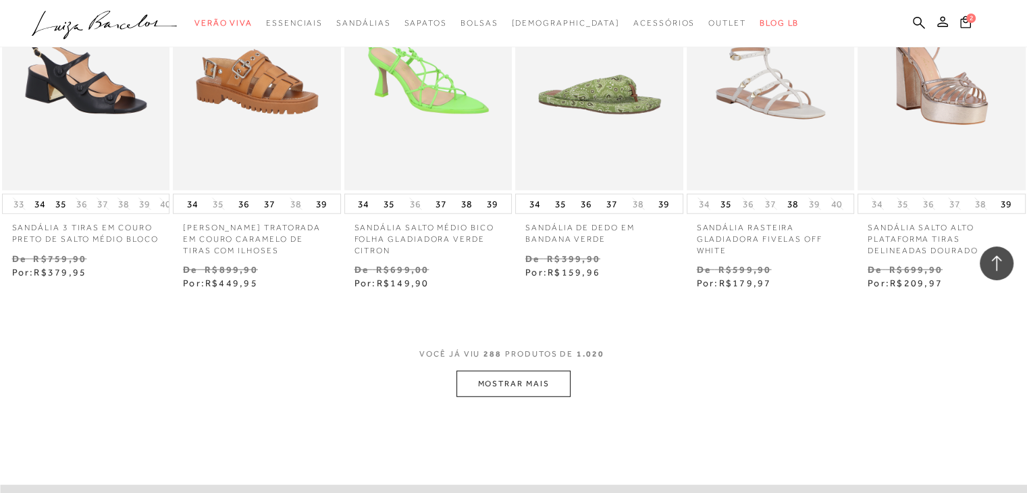
scroll to position [18986, 0]
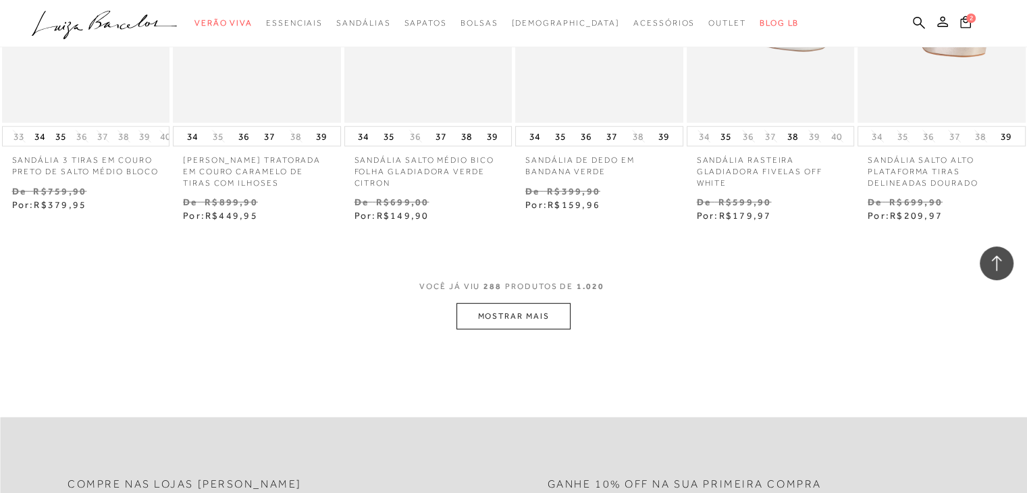
click at [524, 311] on button "MOSTRAR MAIS" at bounding box center [512, 316] width 113 height 26
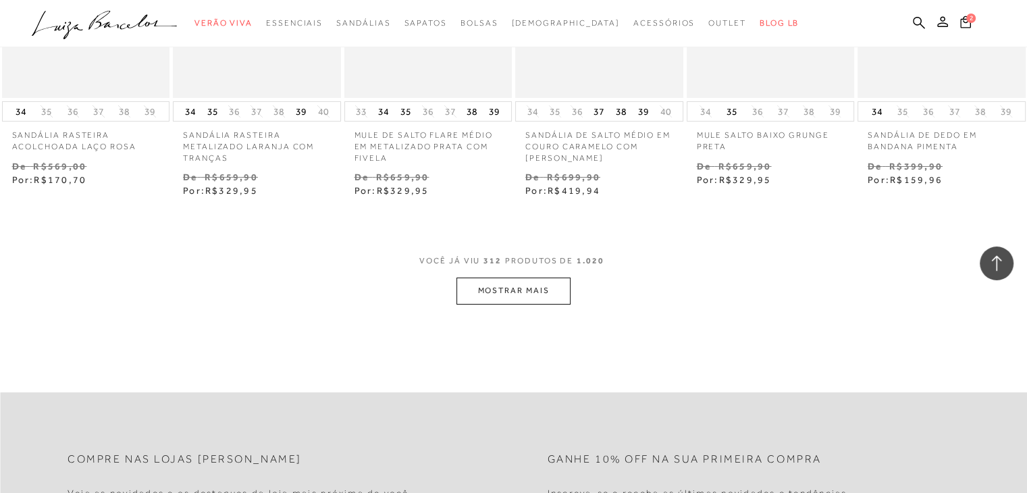
scroll to position [20539, 0]
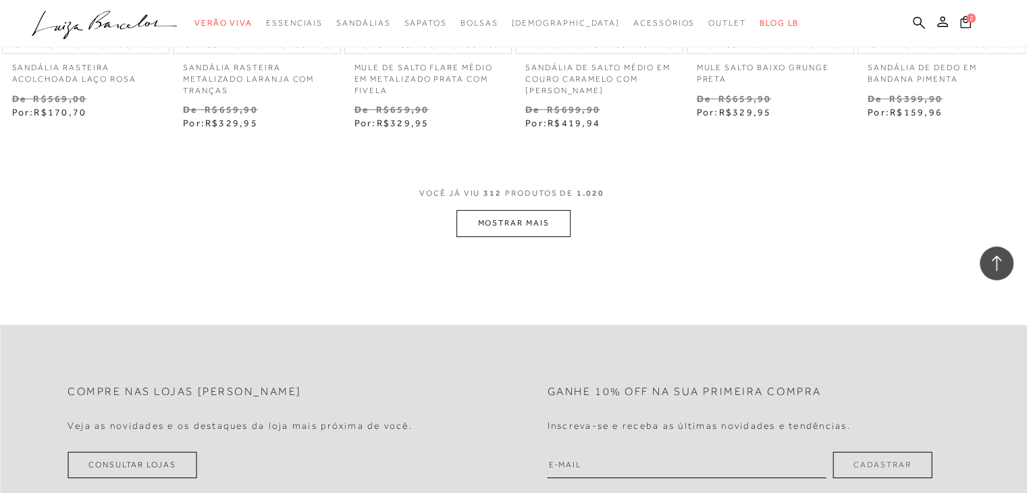
click at [492, 214] on button "MOSTRAR MAIS" at bounding box center [512, 223] width 113 height 26
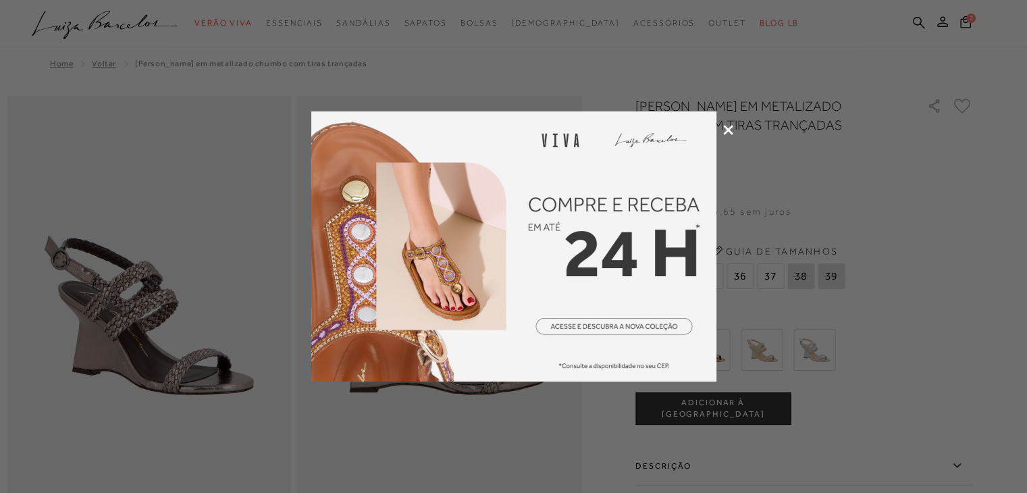
click at [725, 128] on icon at bounding box center [728, 130] width 10 height 10
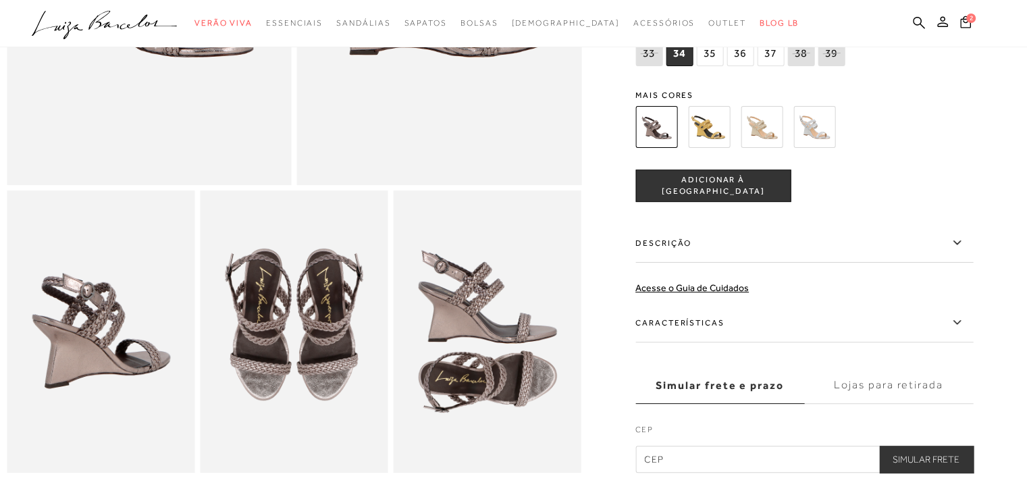
scroll to position [270, 0]
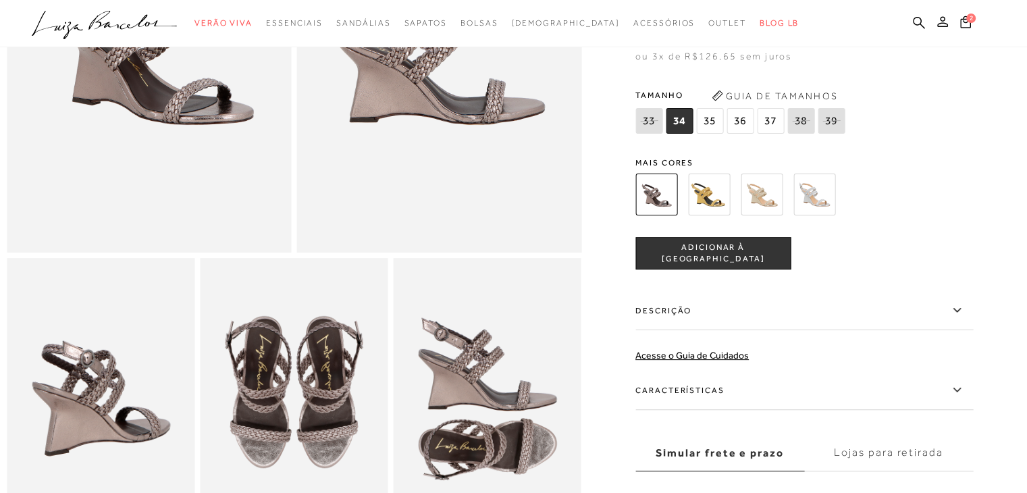
click at [730, 206] on img at bounding box center [709, 194] width 42 height 42
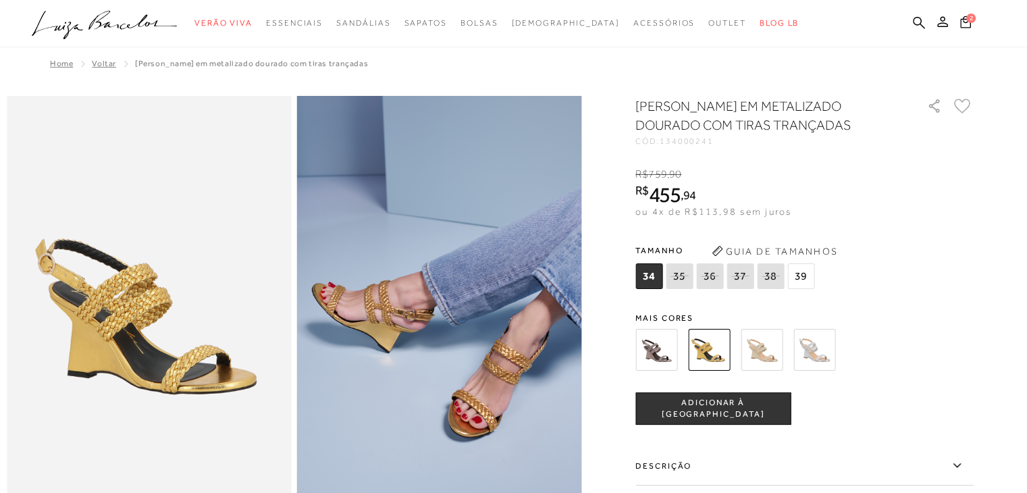
click at [824, 349] on img at bounding box center [814, 350] width 42 height 42
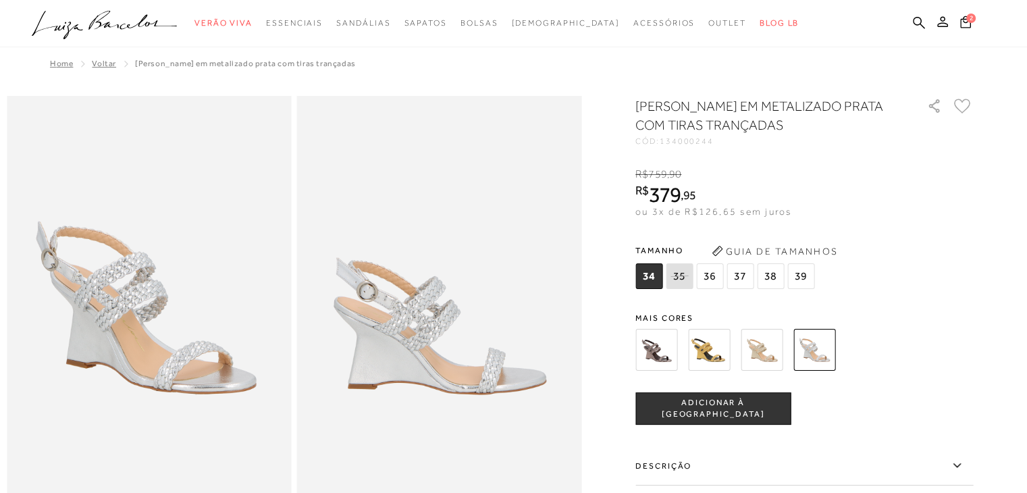
click at [757, 347] on img at bounding box center [762, 350] width 42 height 42
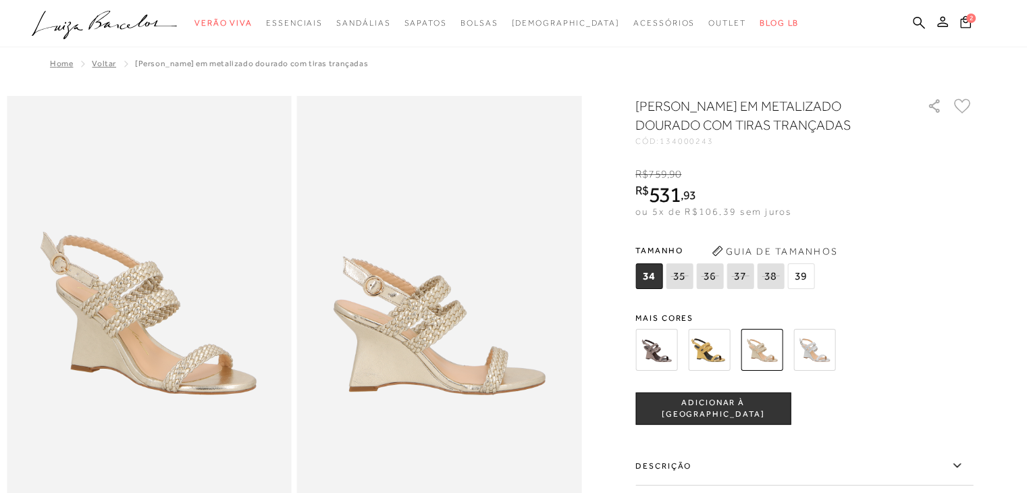
click at [703, 349] on img at bounding box center [709, 350] width 42 height 42
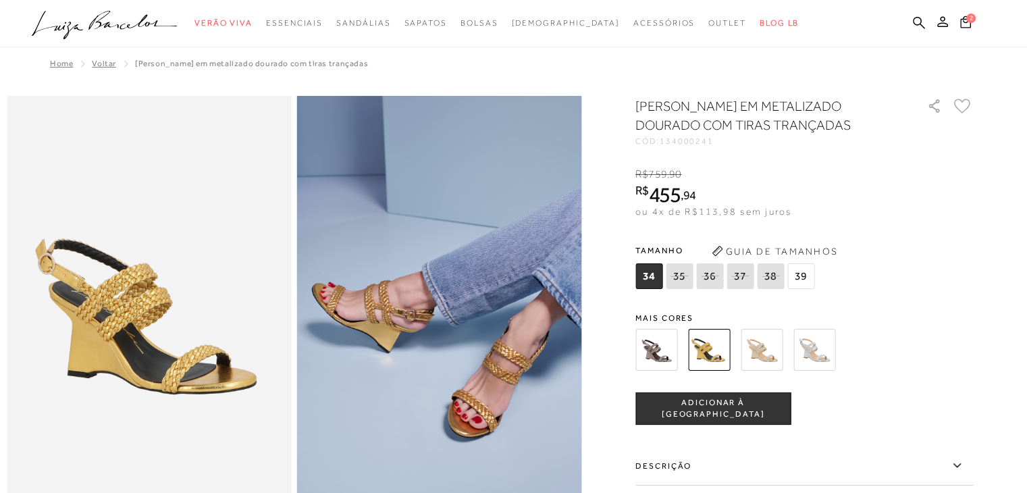
click at [757, 351] on img at bounding box center [762, 350] width 42 height 42
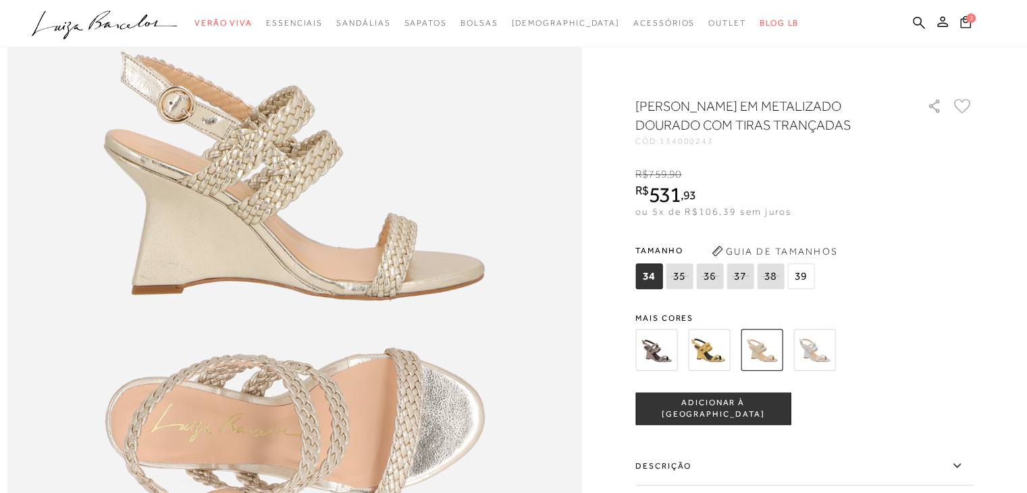
scroll to position [878, 0]
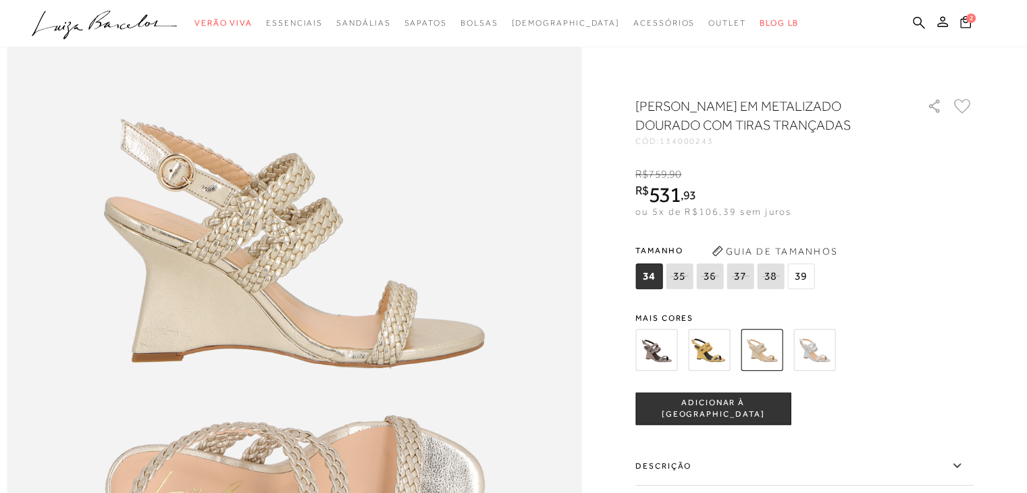
click at [817, 353] on img at bounding box center [814, 350] width 42 height 42
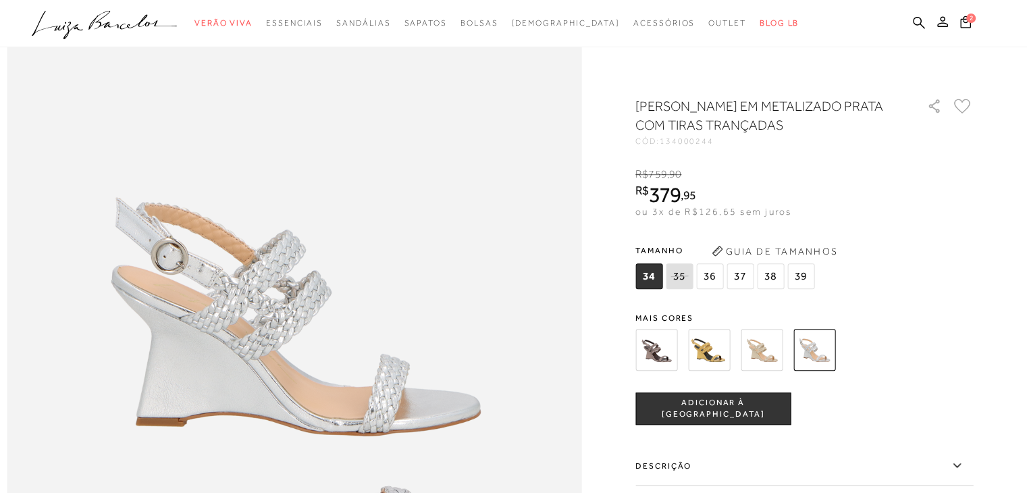
scroll to position [878, 0]
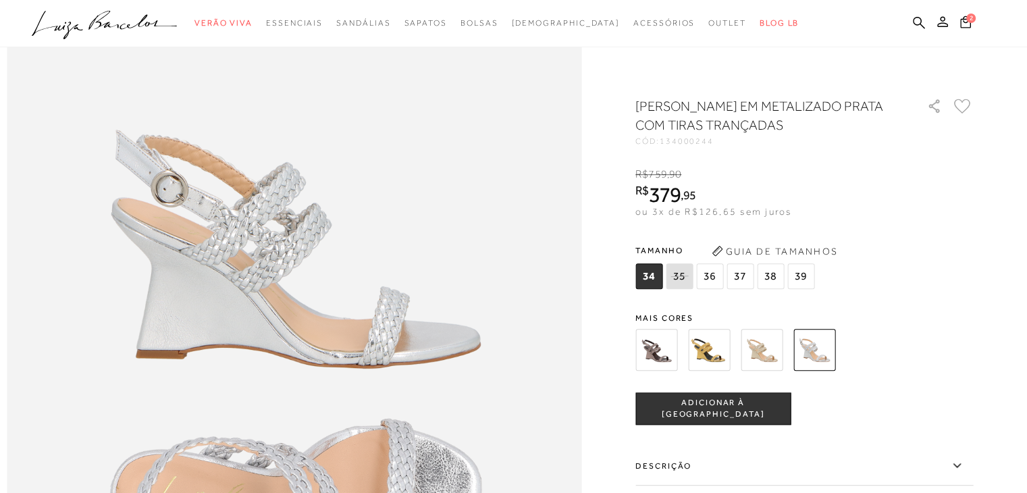
click at [667, 352] on img at bounding box center [656, 350] width 42 height 42
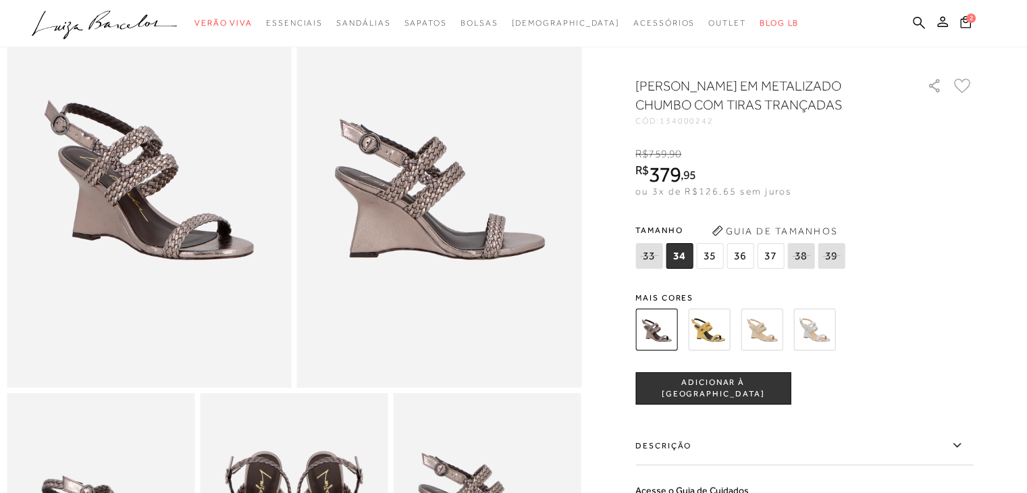
scroll to position [338, 0]
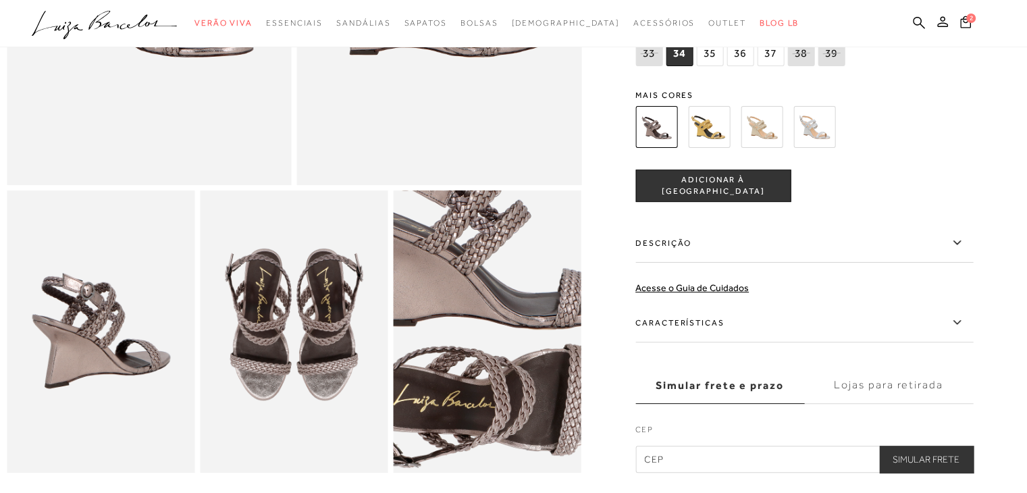
click at [481, 367] on img at bounding box center [497, 306] width 376 height 564
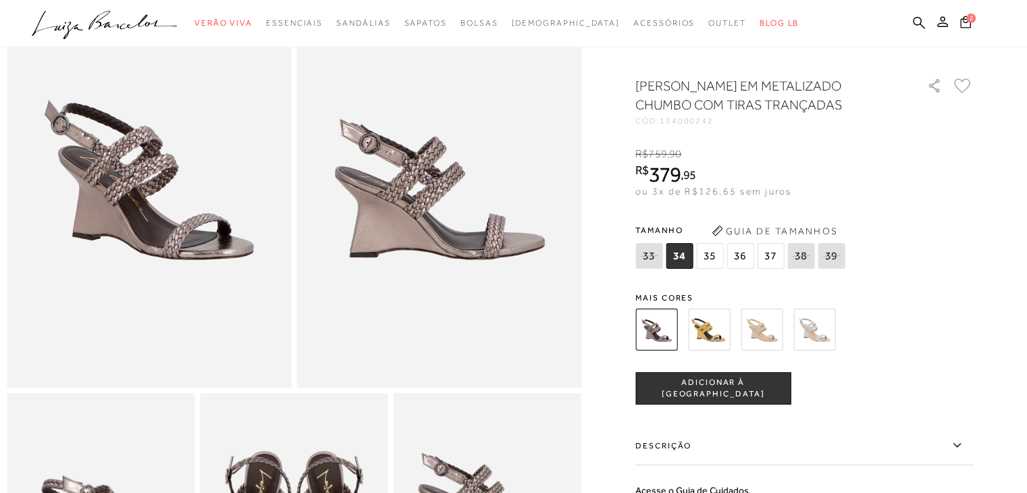
scroll to position [68, 0]
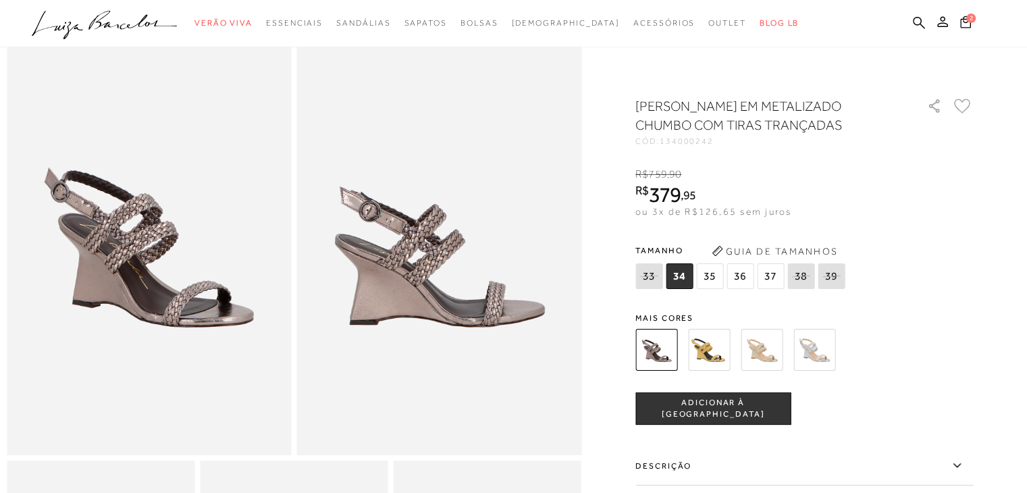
click at [423, 252] on img at bounding box center [439, 241] width 285 height 427
click at [745, 277] on span "36" at bounding box center [739, 276] width 27 height 26
click at [737, 404] on span "ADICIONAR À [GEOGRAPHIC_DATA]" at bounding box center [713, 409] width 154 height 24
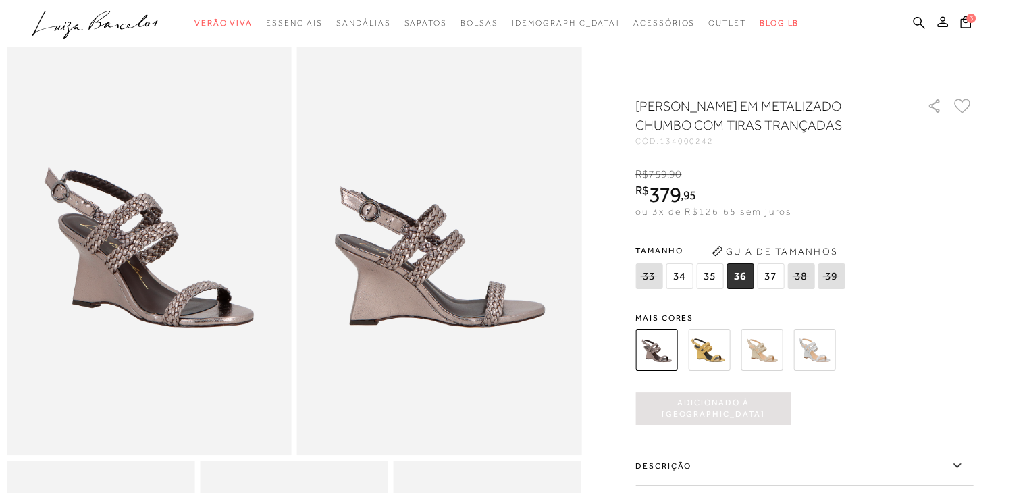
scroll to position [0, 0]
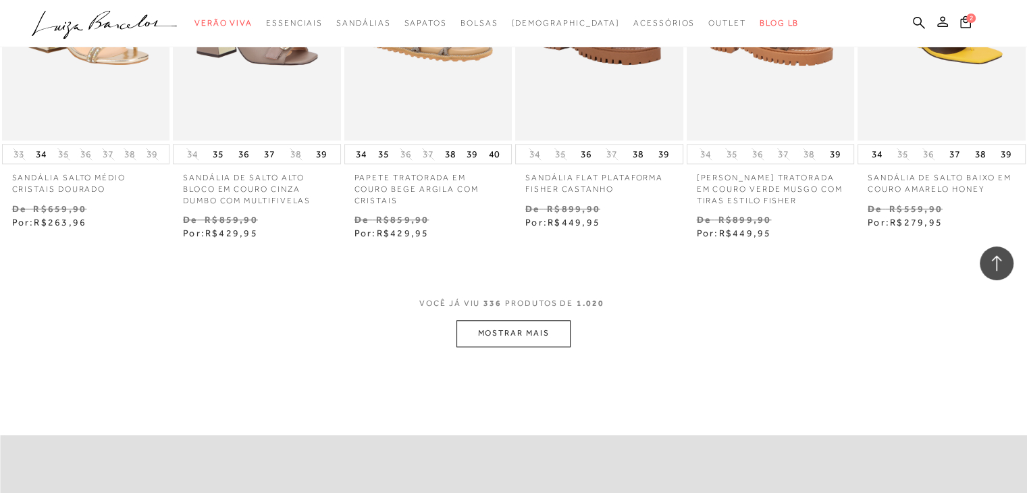
scroll to position [21956, 0]
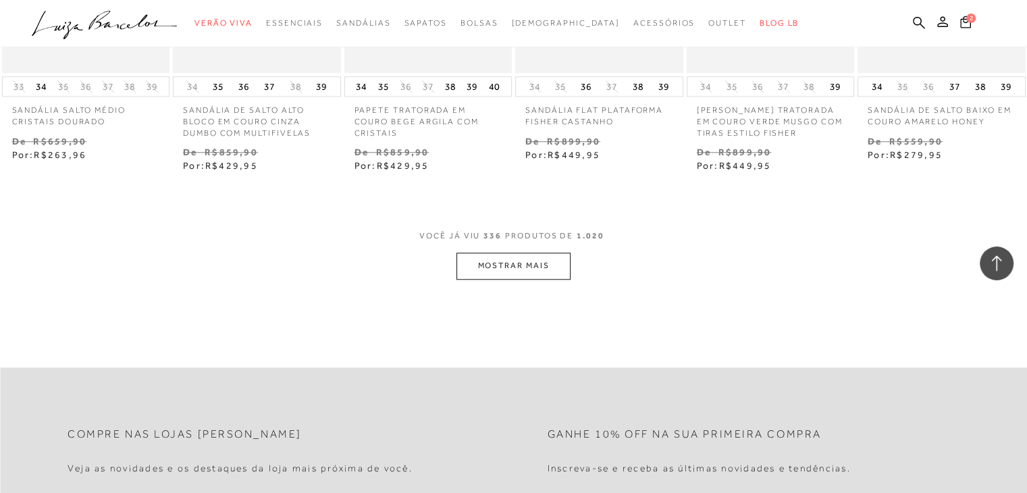
click at [483, 269] on button "MOSTRAR MAIS" at bounding box center [512, 265] width 113 height 26
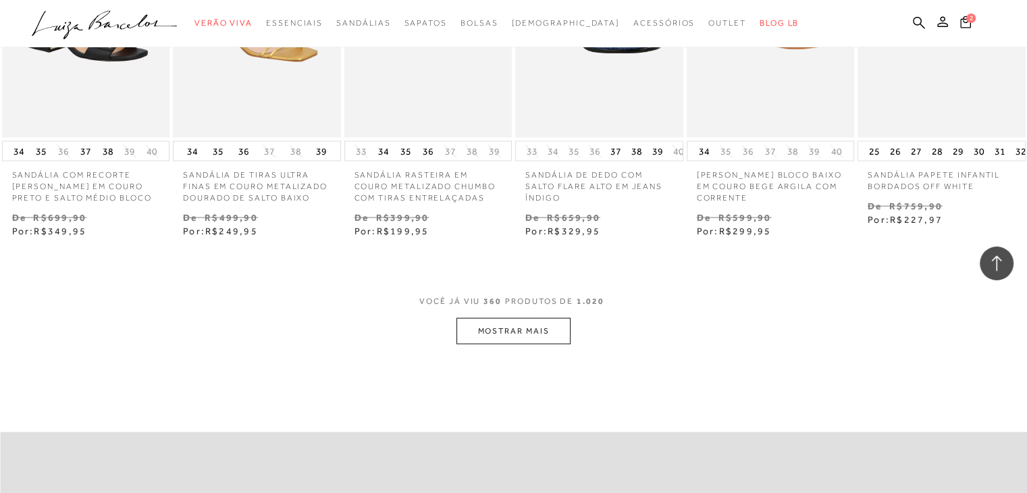
scroll to position [23441, 0]
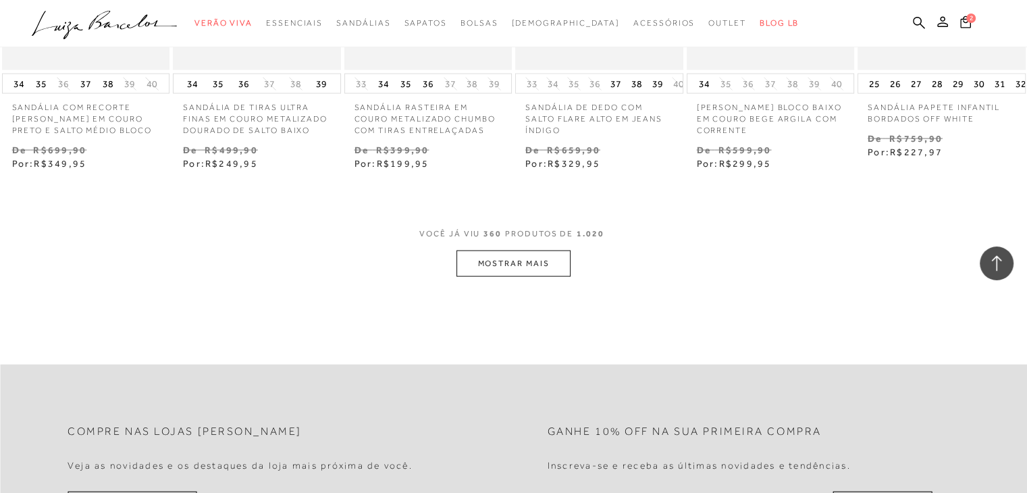
click at [481, 262] on button "MOSTRAR MAIS" at bounding box center [512, 263] width 113 height 26
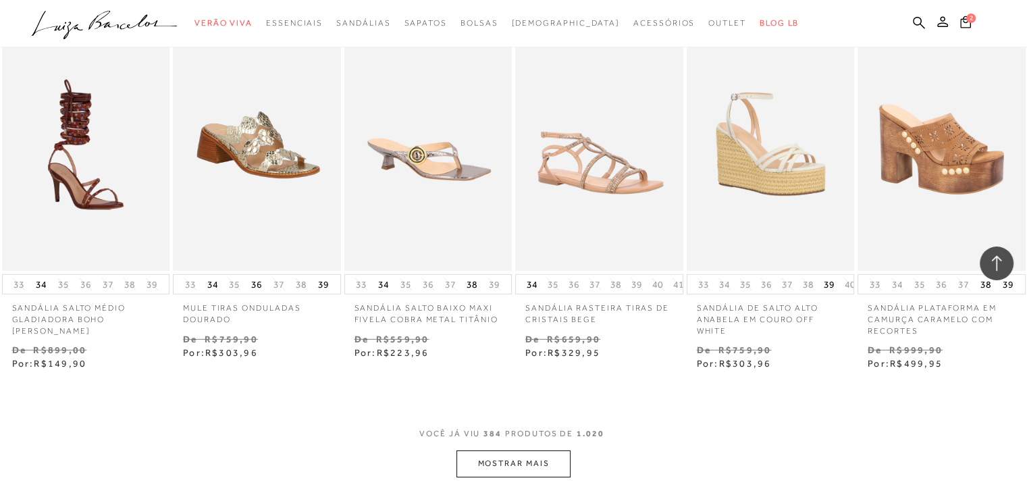
scroll to position [24791, 0]
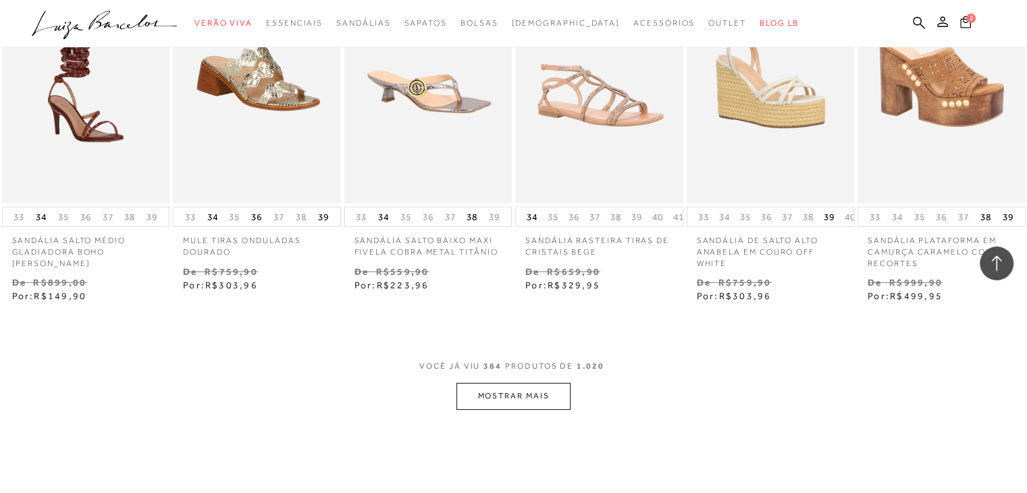
click at [971, 18] on span "2" at bounding box center [970, 18] width 9 height 9
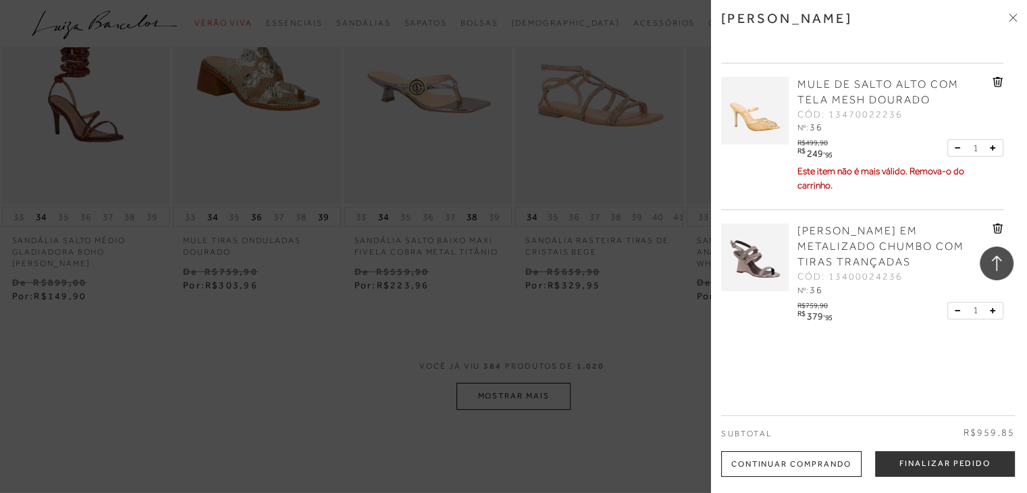
scroll to position [0, 0]
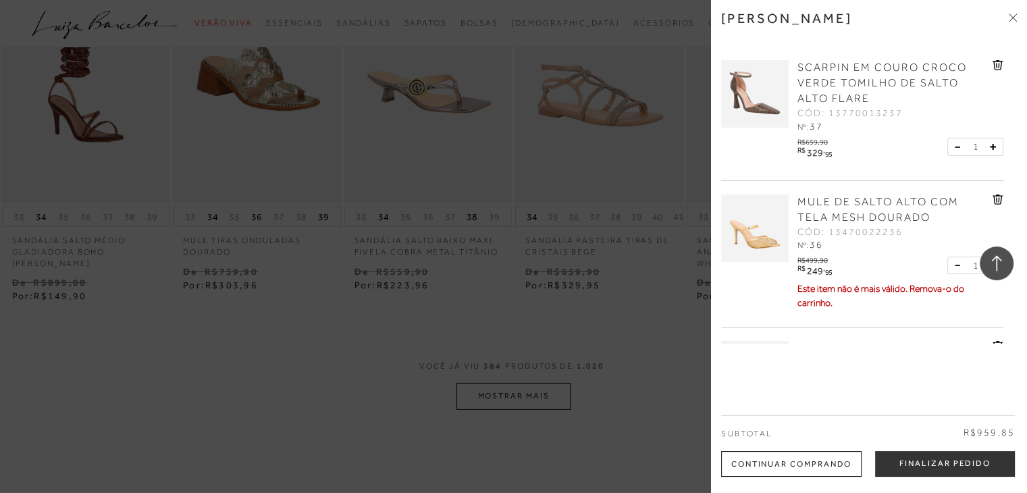
click at [998, 201] on icon at bounding box center [998, 199] width 1 height 5
